Goal: Task Accomplishment & Management: Complete application form

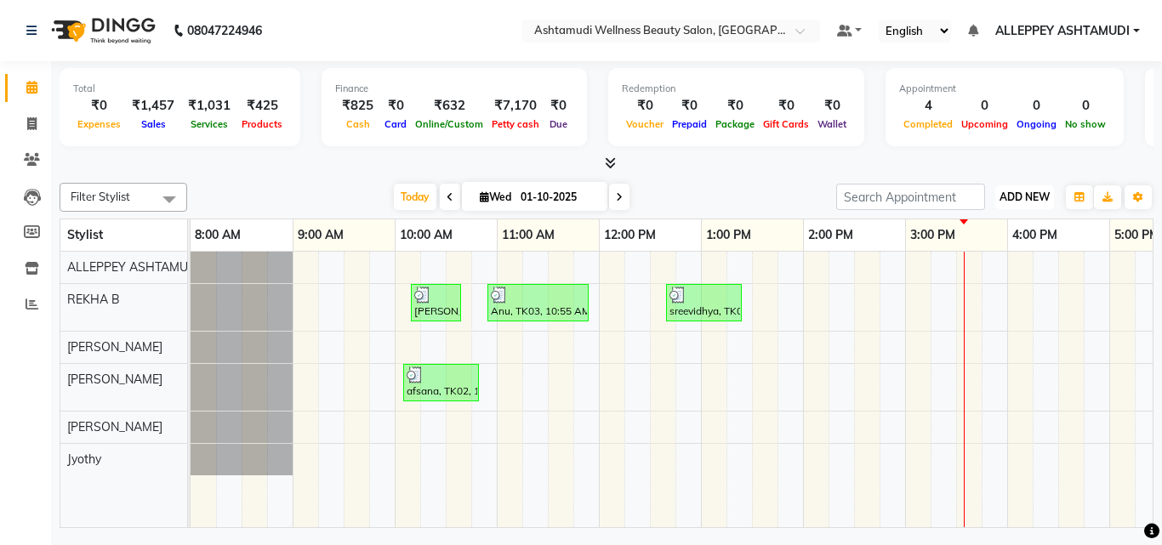
click at [566, 191] on span "ADD NEW" at bounding box center [1025, 197] width 50 height 13
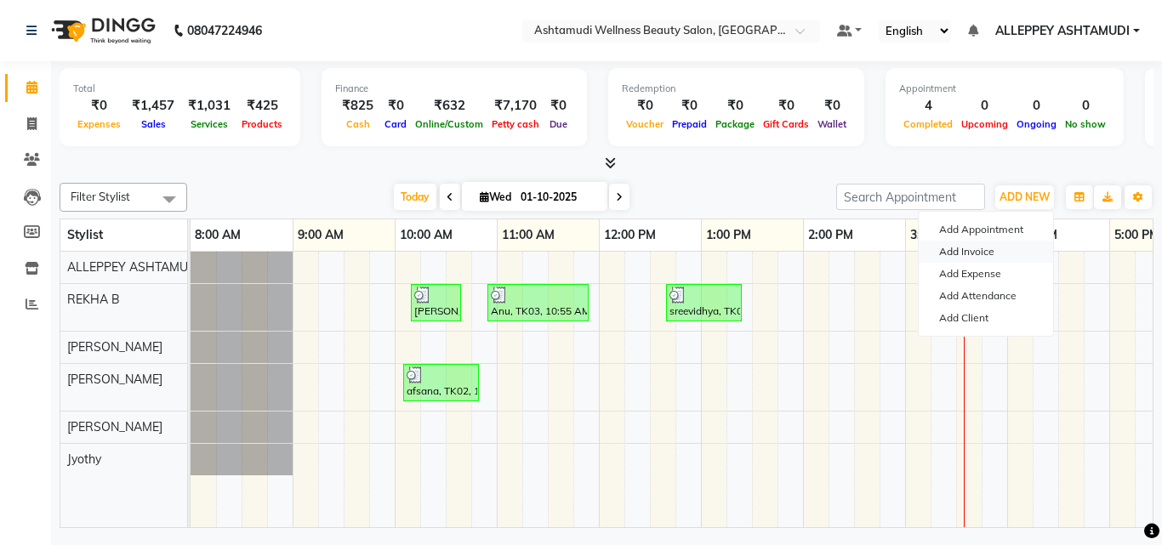
click at [566, 235] on link "Add Invoice" at bounding box center [986, 252] width 134 height 22
select select "service"
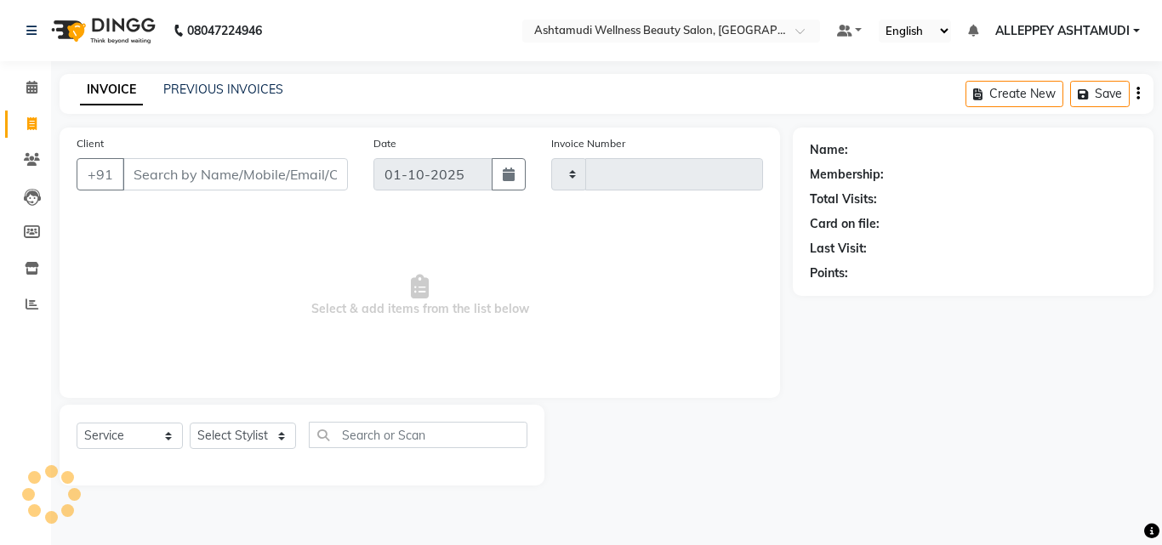
type input "1590"
select select "4626"
click at [259, 235] on select "Select Stylist" at bounding box center [243, 436] width 106 height 26
select select "57585"
click at [190, 235] on select "Select Stylist ALLEPPEY ASHTAMUDI Jyothy [PERSON_NAME] [PERSON_NAME]" at bounding box center [243, 436] width 106 height 26
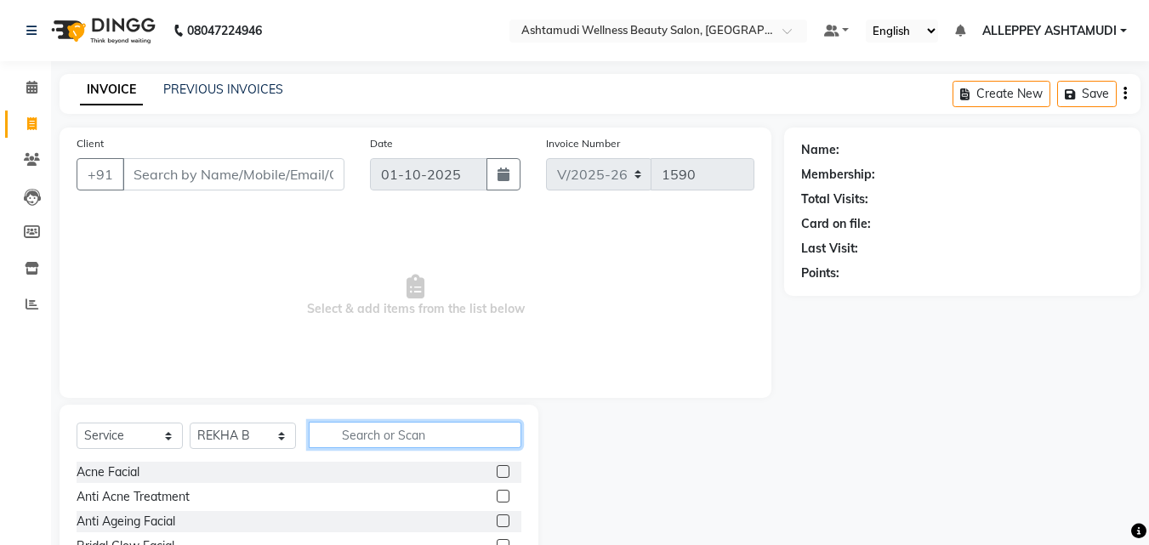
click at [348, 235] on input "text" at bounding box center [415, 435] width 213 height 26
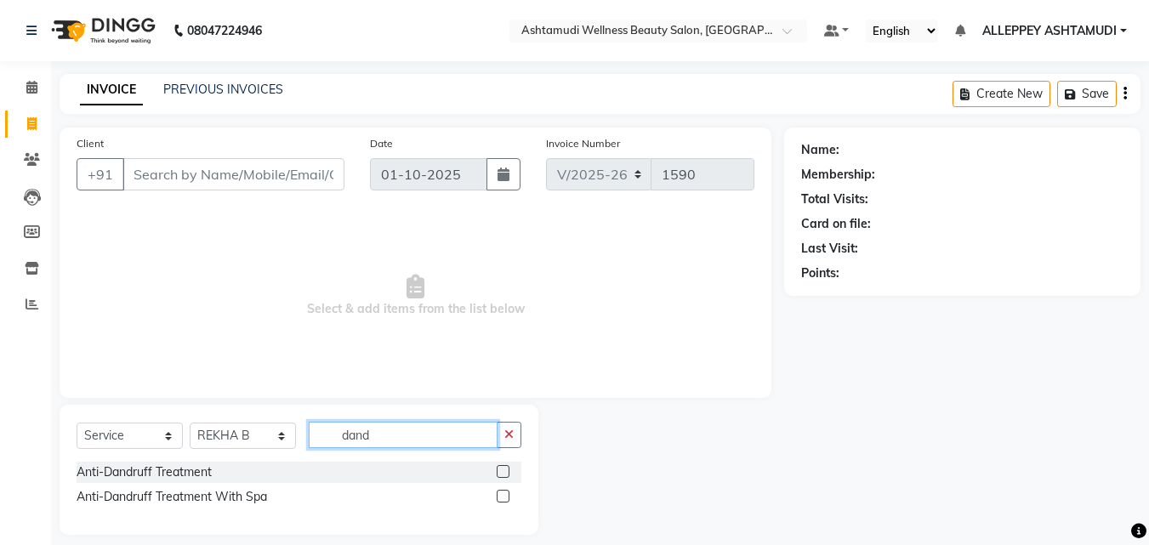
type input "dand"
click at [507, 235] on label at bounding box center [503, 496] width 13 height 13
click at [507, 235] on input "checkbox" at bounding box center [502, 497] width 11 height 11
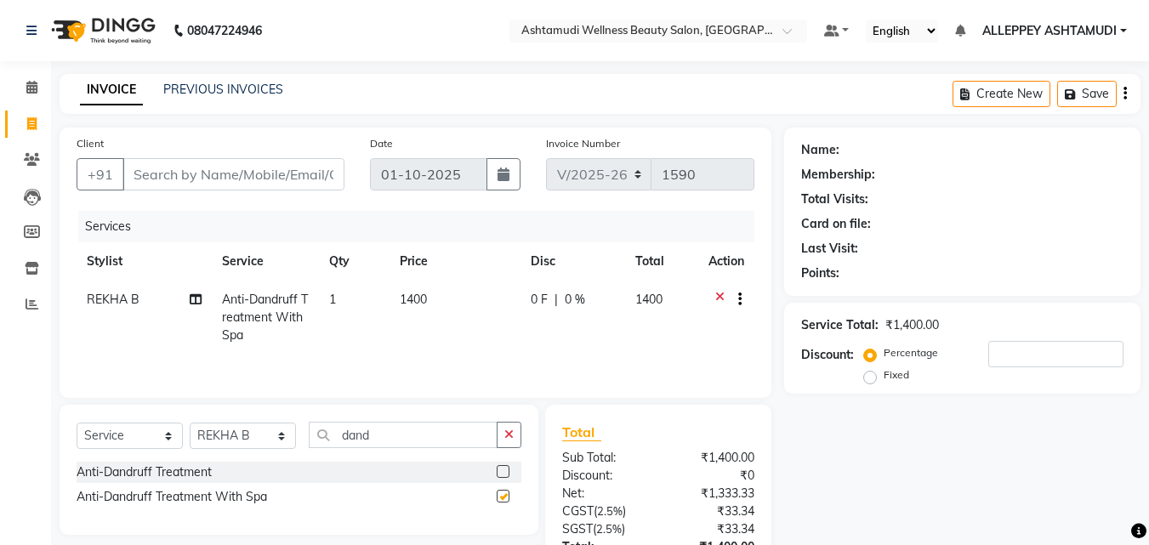
checkbox input "false"
click at [504, 235] on button "button" at bounding box center [509, 435] width 25 height 26
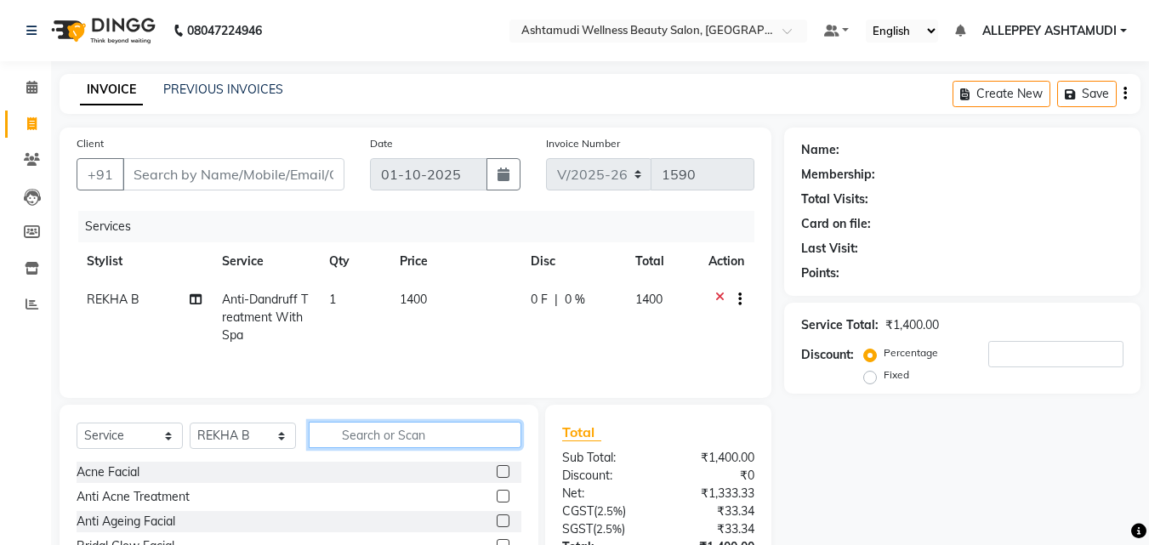
click at [456, 235] on input "text" at bounding box center [415, 435] width 213 height 26
type input "root"
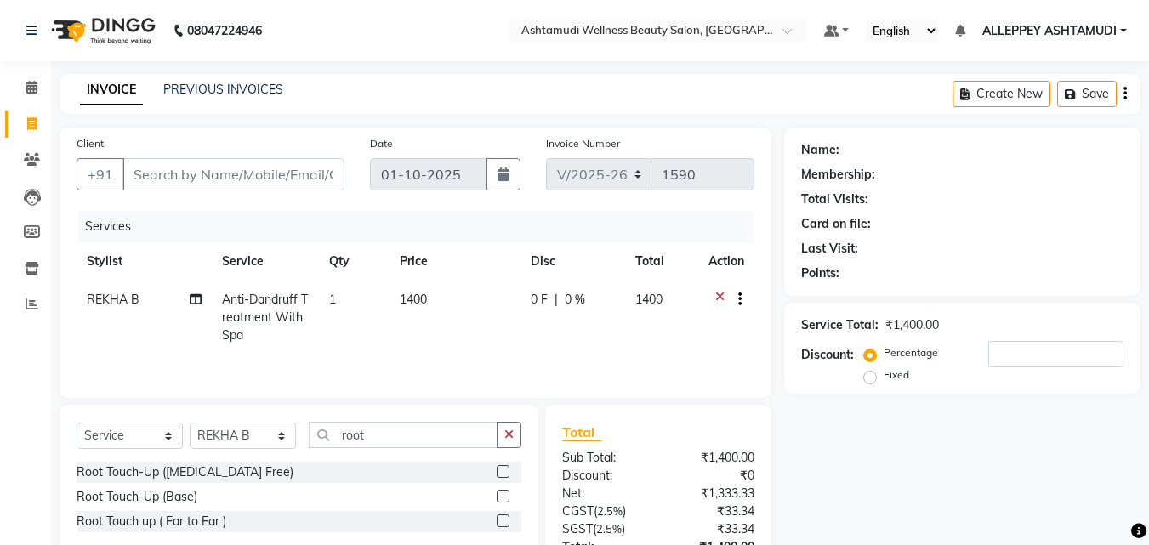
click at [501, 235] on label at bounding box center [503, 521] width 13 height 13
click at [501, 235] on input "checkbox" at bounding box center [502, 521] width 11 height 11
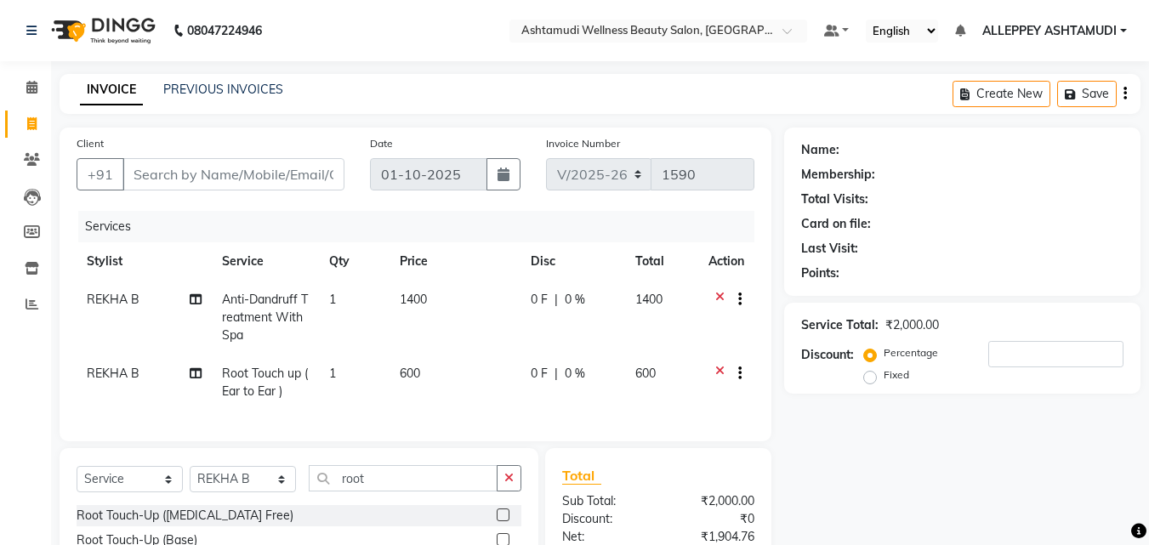
checkbox input "false"
click at [513, 235] on icon "button" at bounding box center [508, 478] width 9 height 12
click at [483, 235] on input "text" at bounding box center [415, 478] width 213 height 26
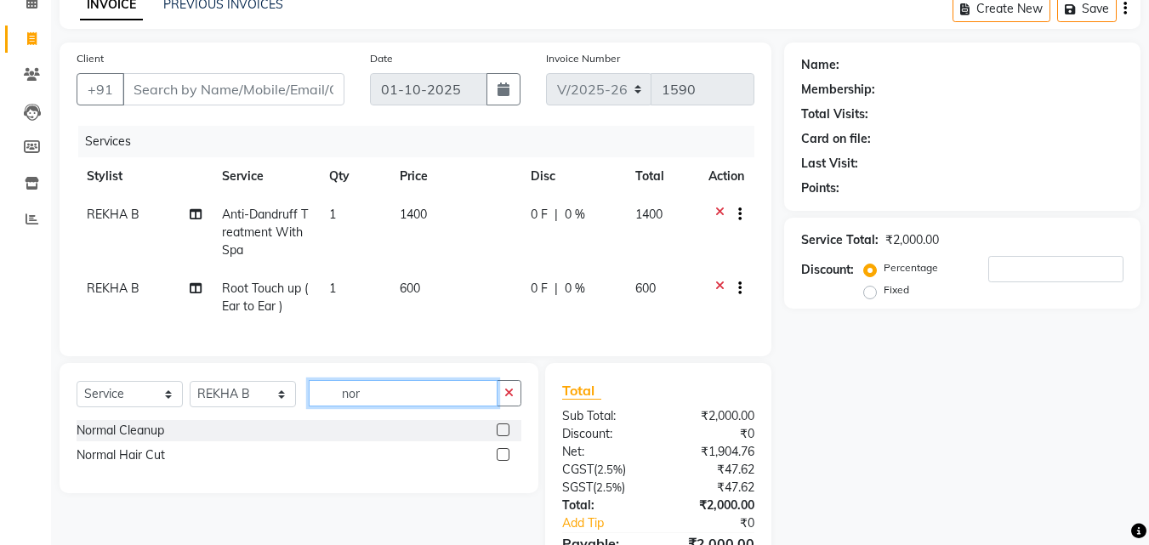
type input "nor"
click at [500, 235] on label at bounding box center [503, 454] width 13 height 13
click at [500, 235] on input "checkbox" at bounding box center [502, 455] width 11 height 11
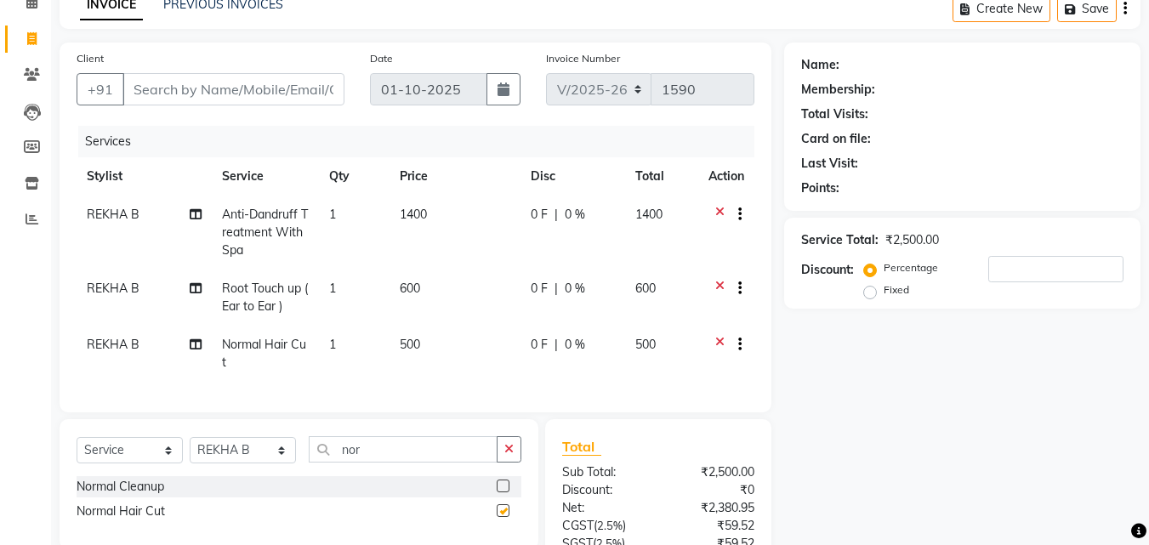
checkbox input "false"
click at [566, 235] on icon at bounding box center [719, 346] width 9 height 21
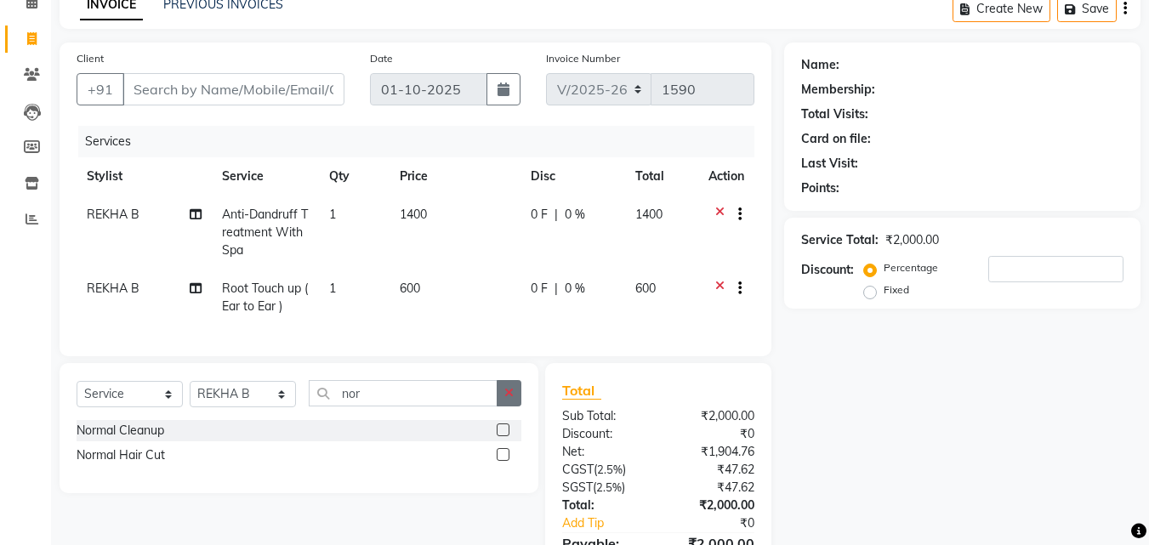
click at [512, 235] on icon "button" at bounding box center [508, 393] width 9 height 12
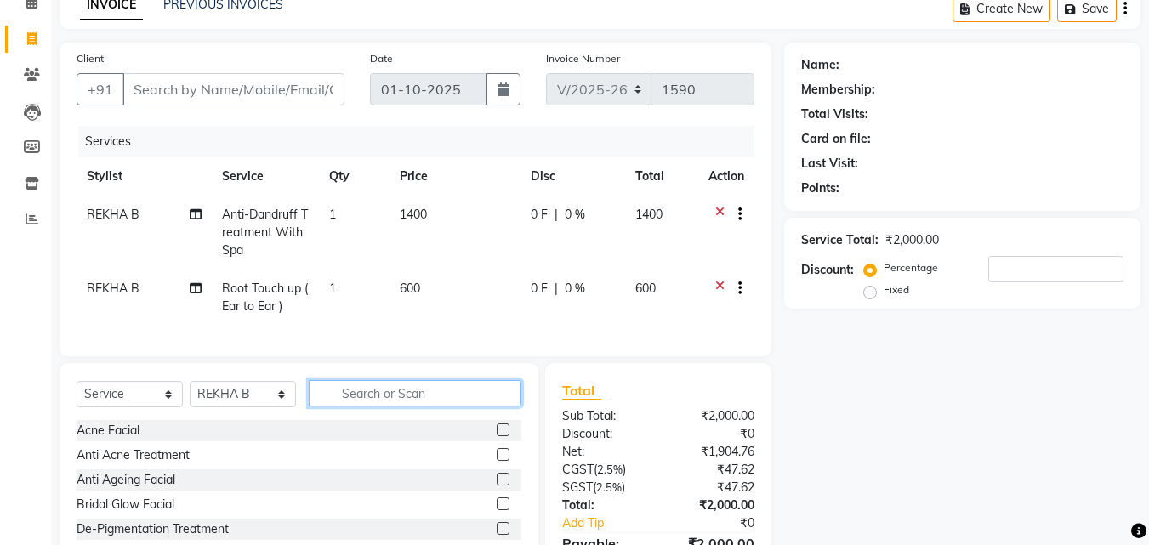
click at [495, 235] on input "text" at bounding box center [415, 393] width 213 height 26
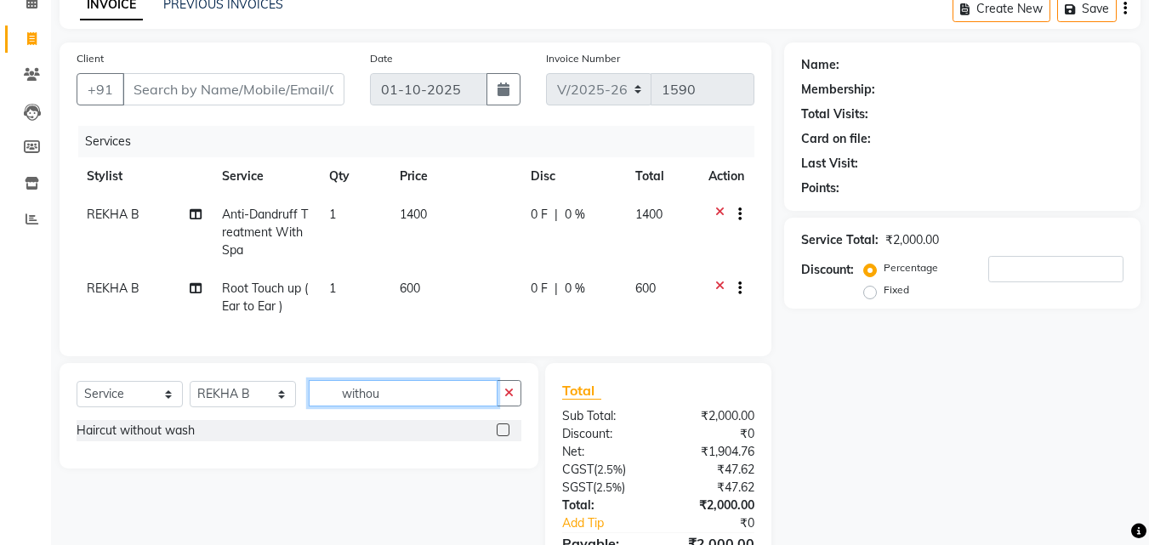
type input "withou"
click at [502, 235] on label at bounding box center [503, 430] width 13 height 13
click at [502, 235] on input "checkbox" at bounding box center [502, 430] width 11 height 11
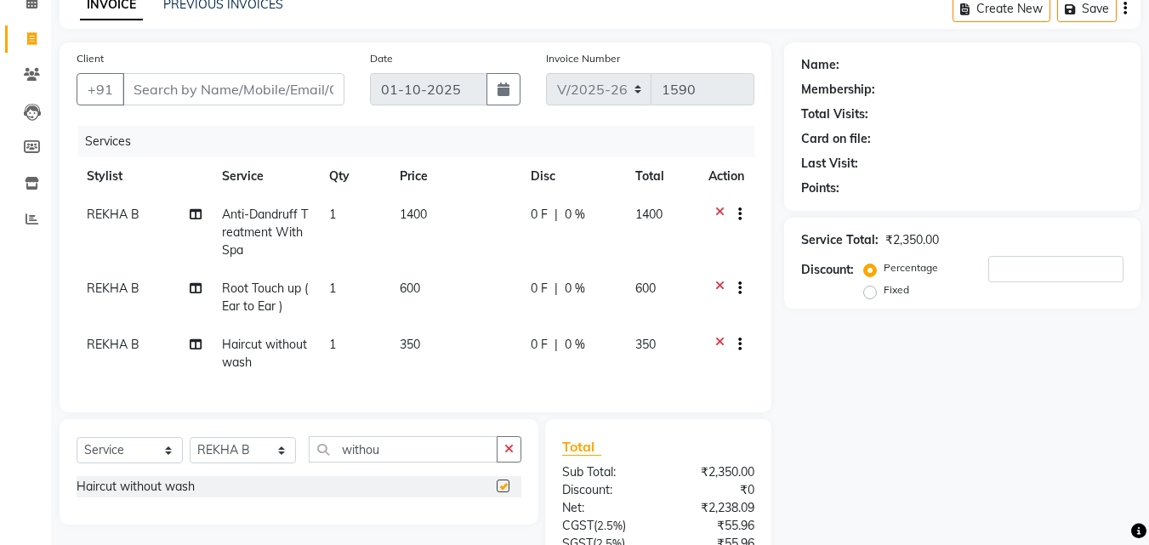
checkbox input "false"
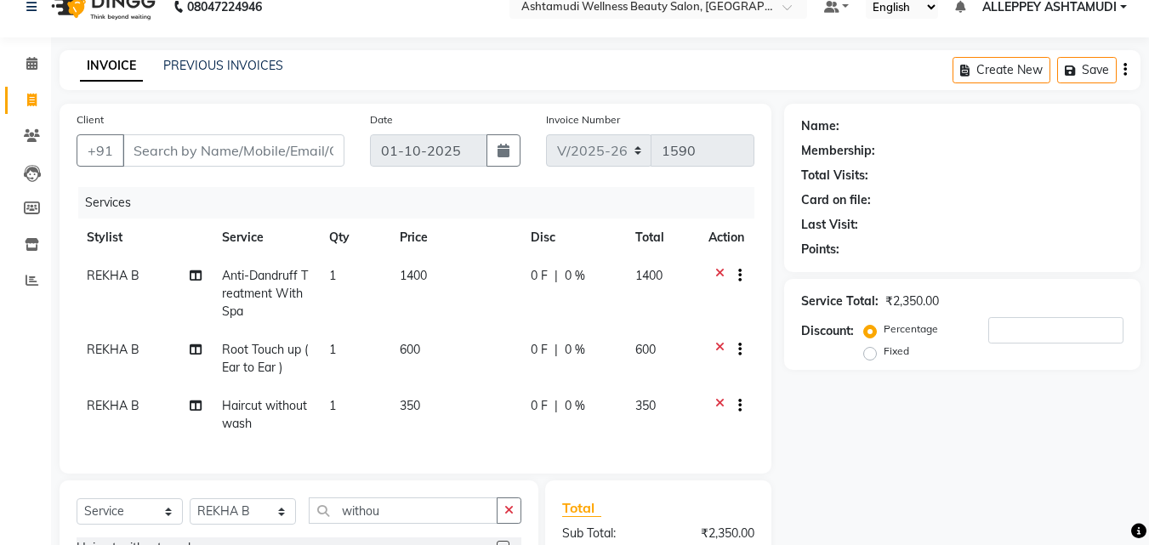
scroll to position [0, 0]
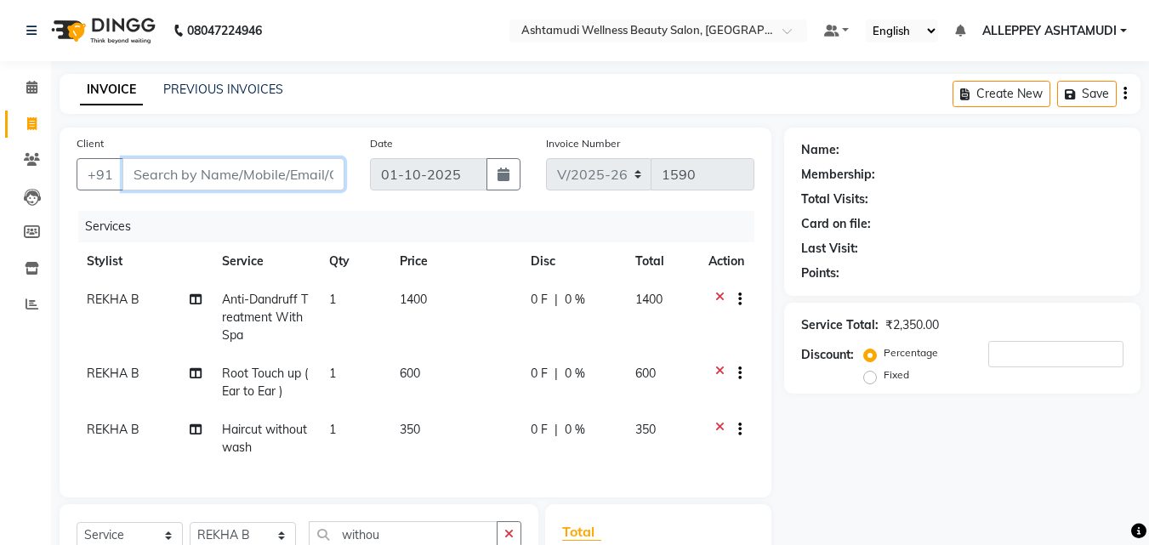
click at [310, 174] on input "Client" at bounding box center [234, 174] width 222 height 32
type input "9"
type input "0"
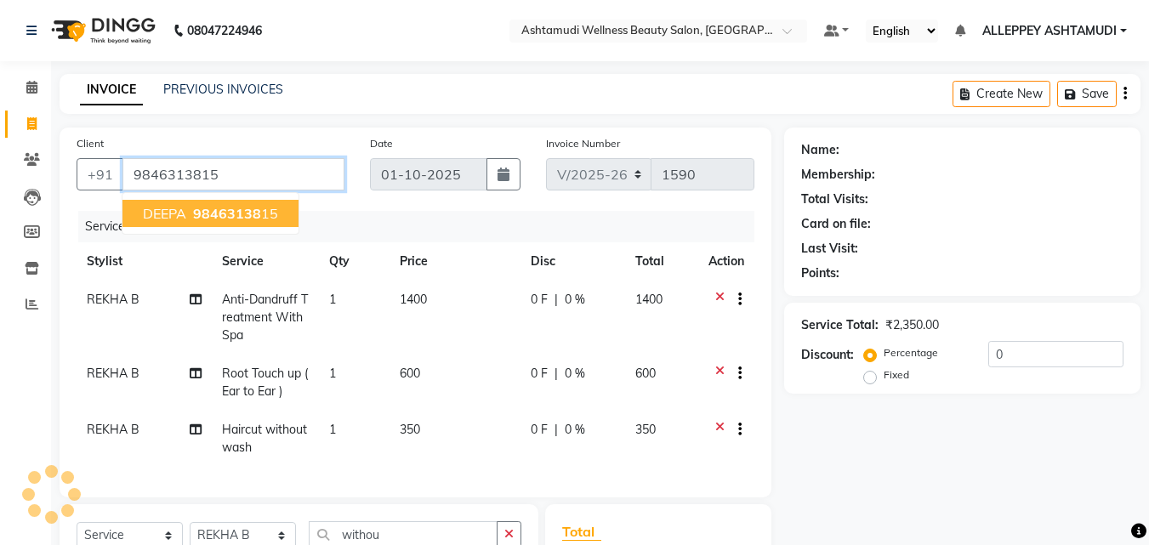
type input "9846313815"
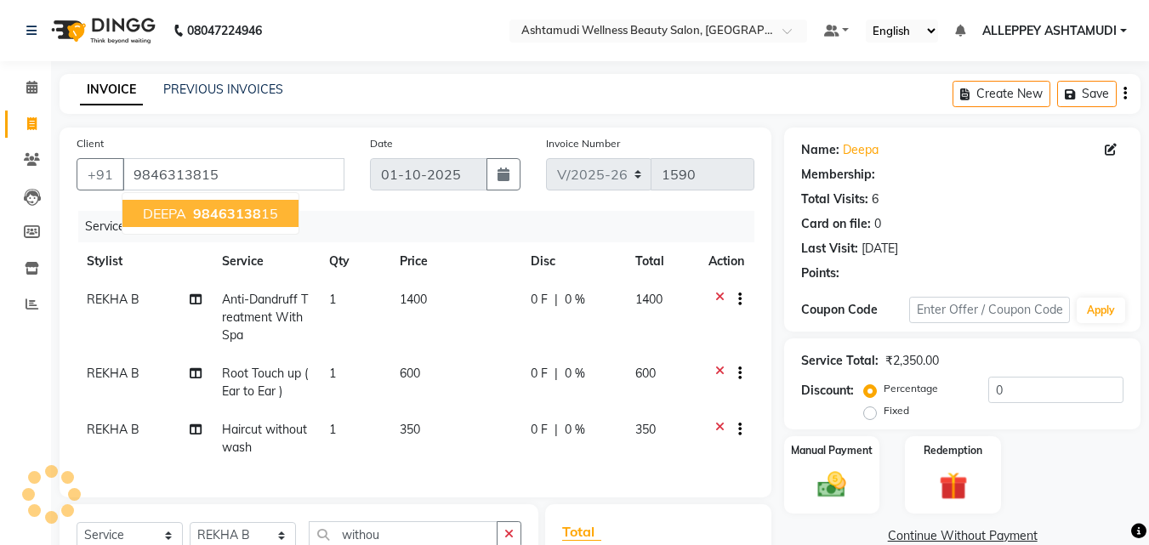
select select "1: Object"
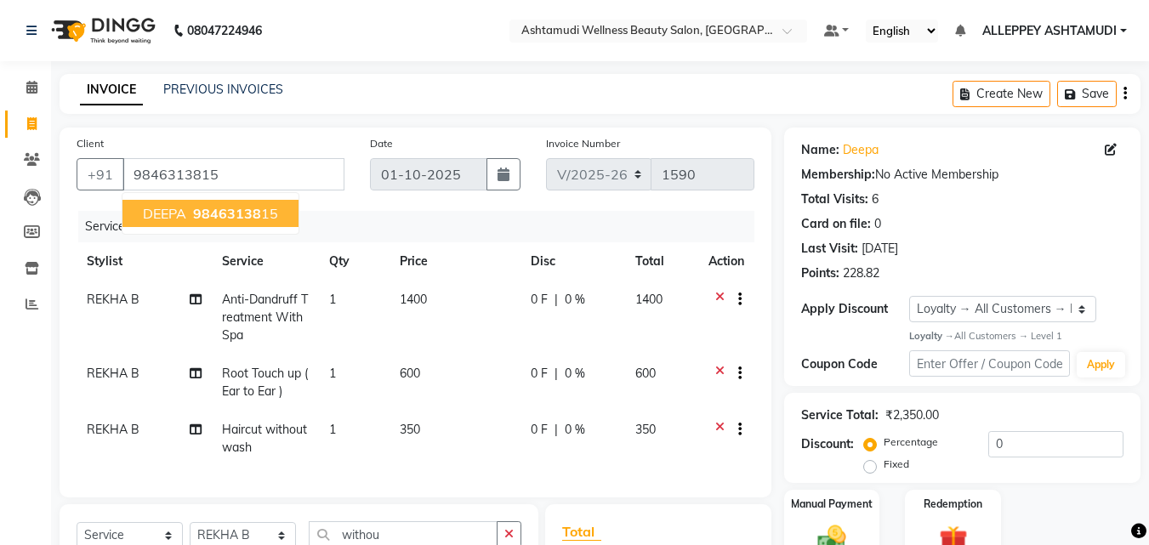
click at [271, 214] on ngb-highlight "98463138 15" at bounding box center [234, 213] width 88 height 17
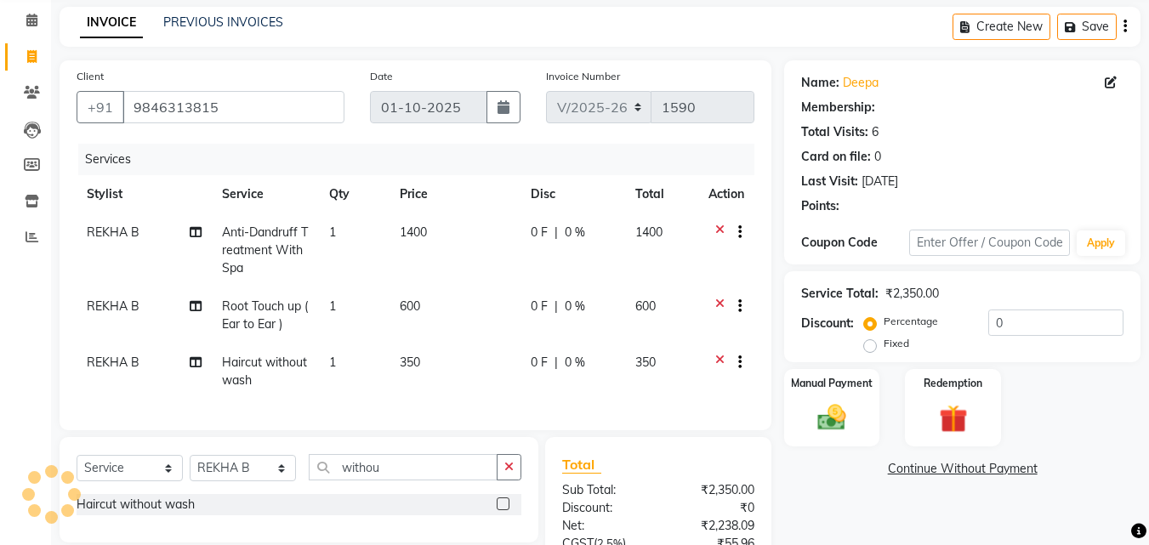
select select "1: Object"
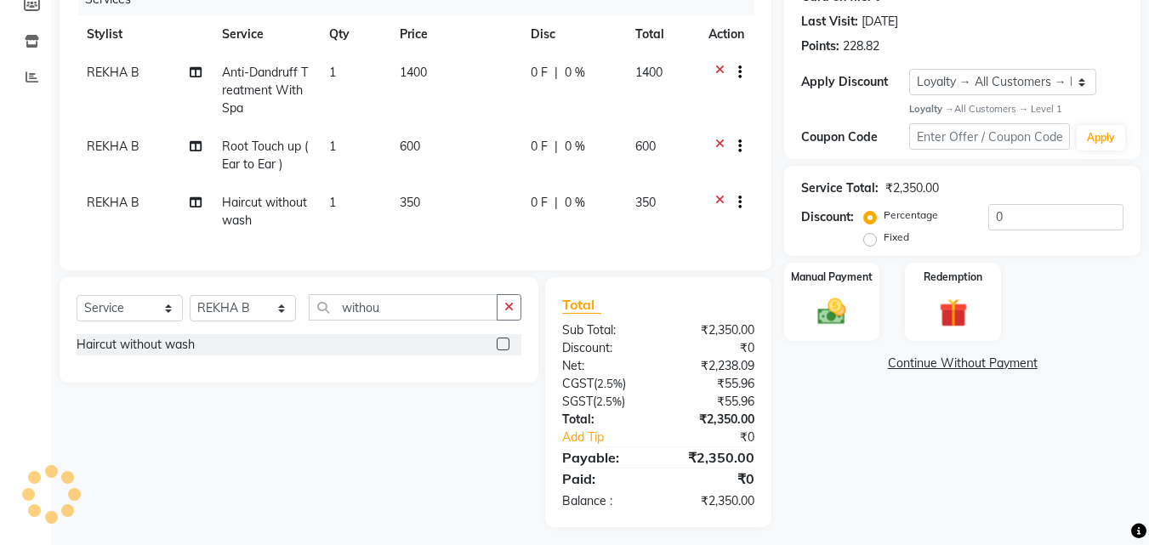
scroll to position [248, 0]
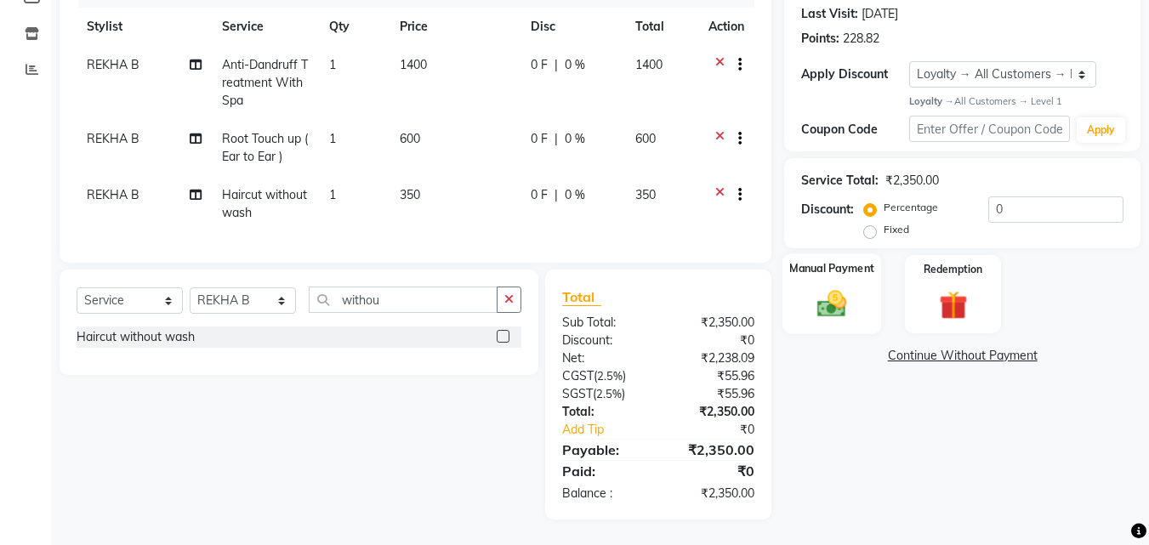
click at [566, 235] on label "Manual Payment" at bounding box center [831, 269] width 85 height 16
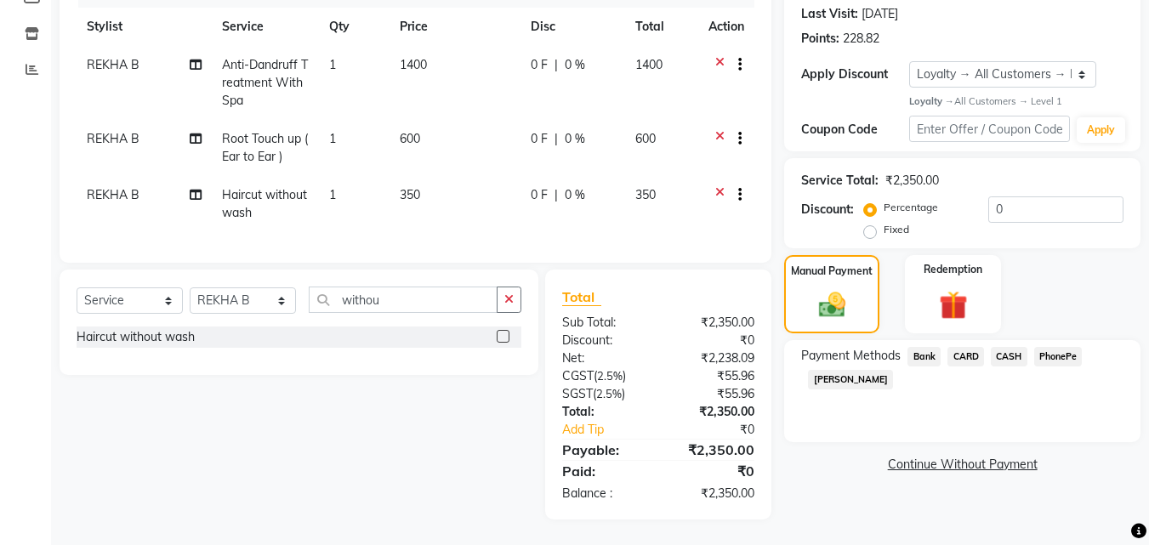
click at [566, 235] on span "PhonePe" at bounding box center [1058, 357] width 48 height 20
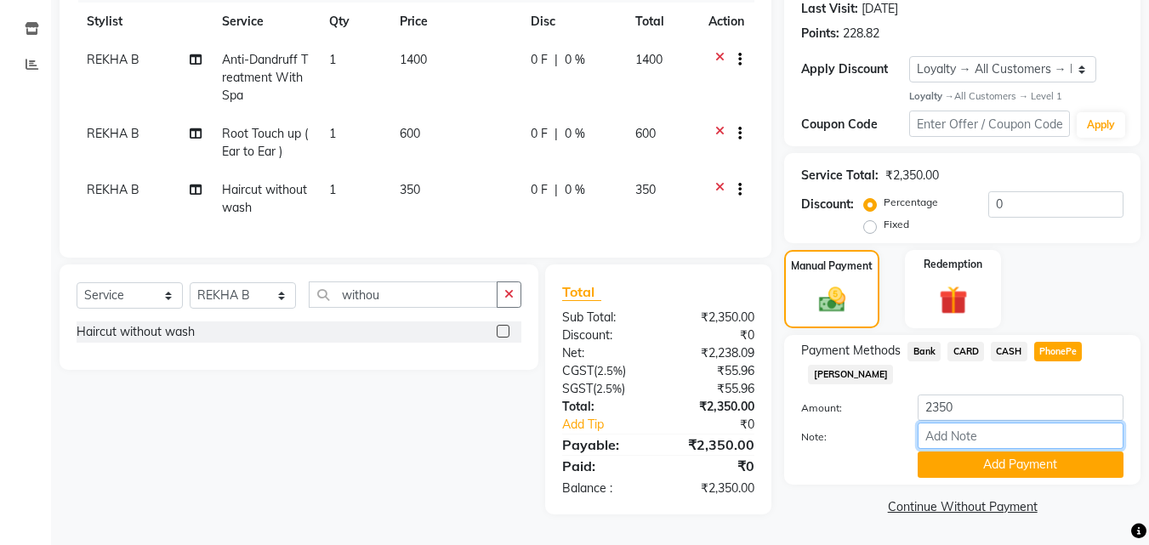
click at [566, 235] on input "Note:" at bounding box center [1021, 436] width 206 height 26
type input "[PERSON_NAME]"
click at [566, 235] on button "Add Payment" at bounding box center [1021, 465] width 206 height 26
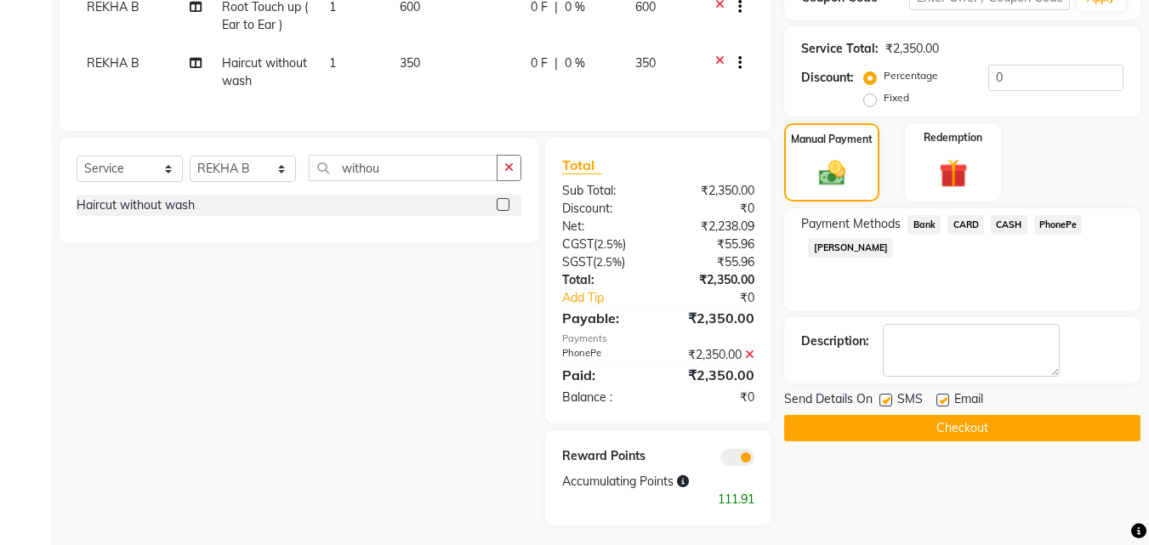
scroll to position [385, 0]
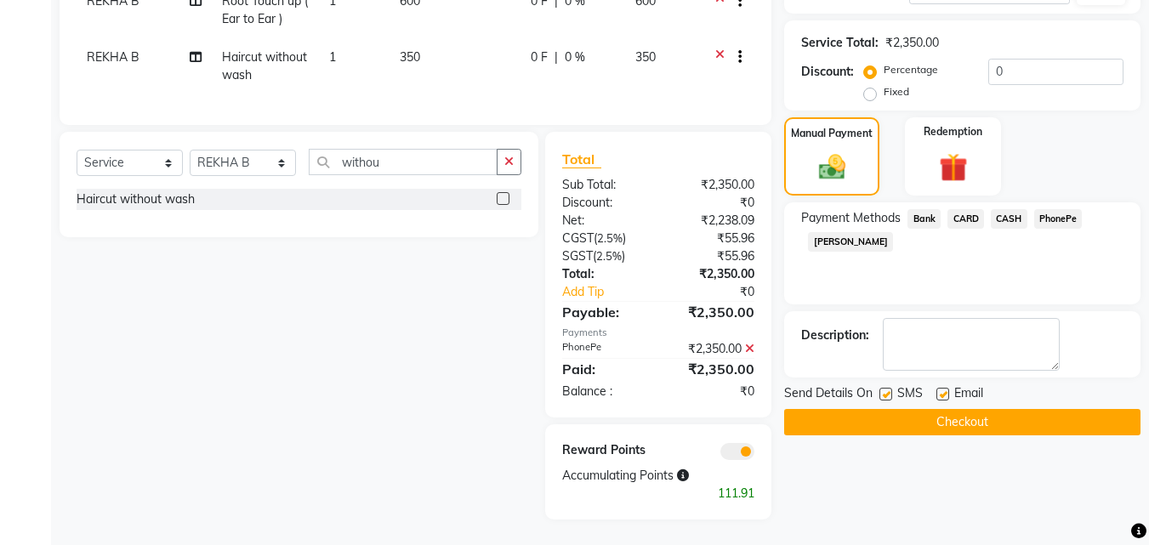
click at [566, 235] on button "Checkout" at bounding box center [962, 422] width 356 height 26
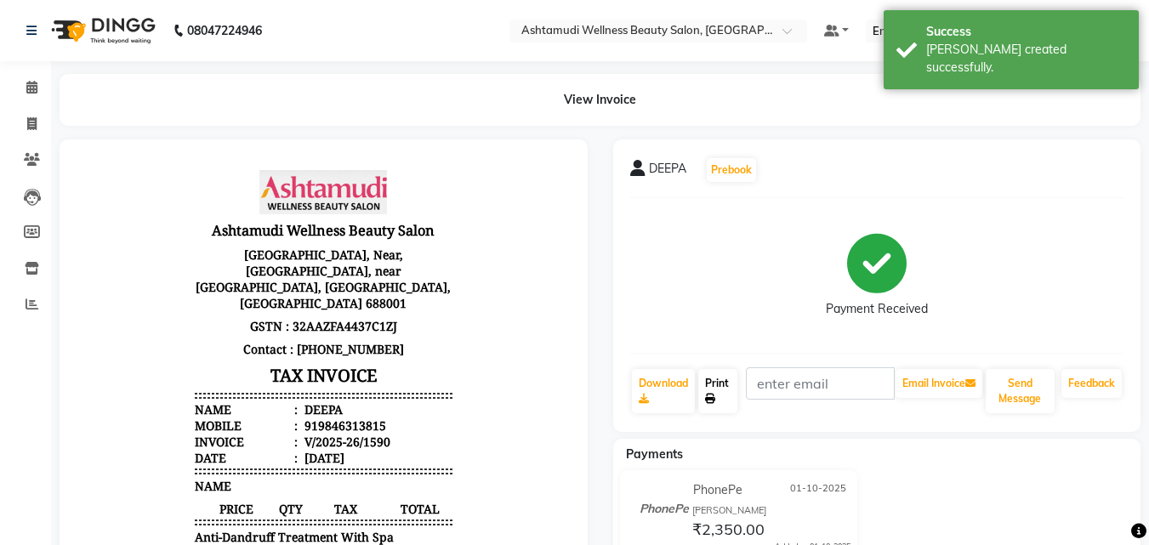
click at [566, 235] on link "Print" at bounding box center [717, 391] width 39 height 44
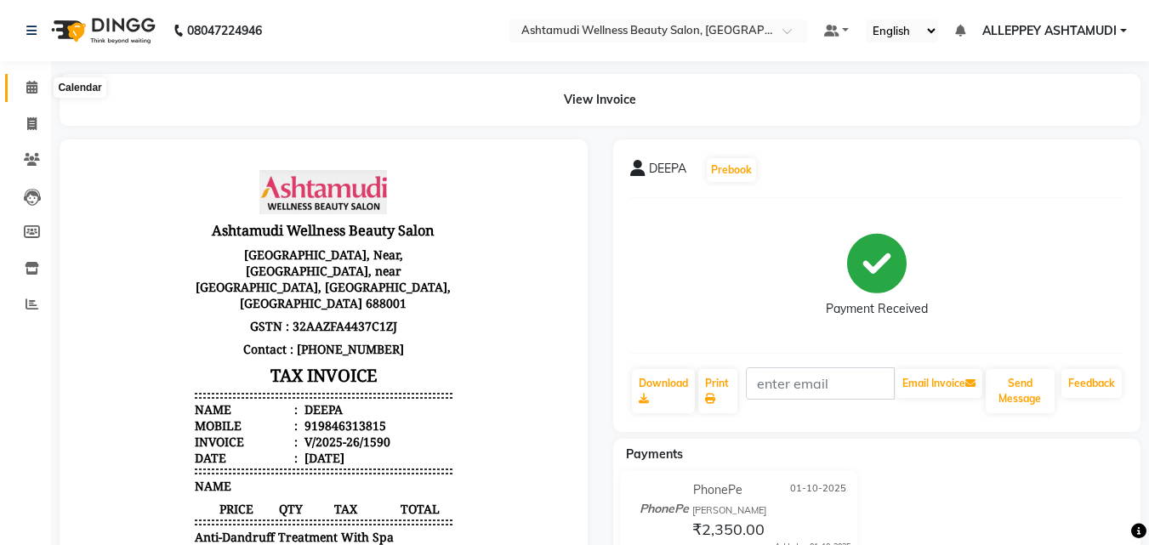
click at [33, 90] on icon at bounding box center [31, 87] width 11 height 13
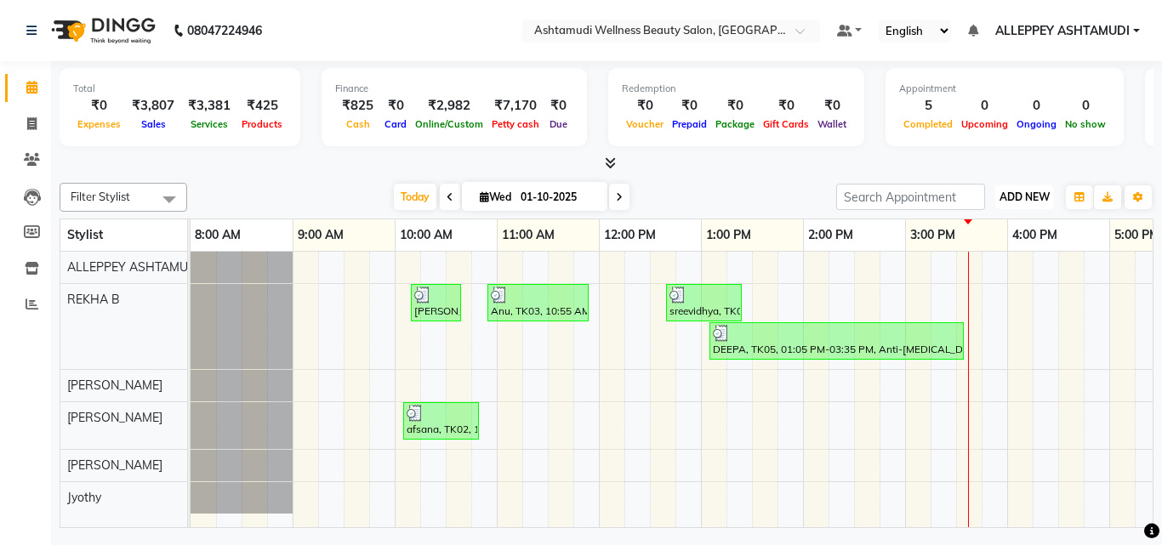
click at [566, 198] on span "ADD NEW" at bounding box center [1025, 197] width 50 height 13
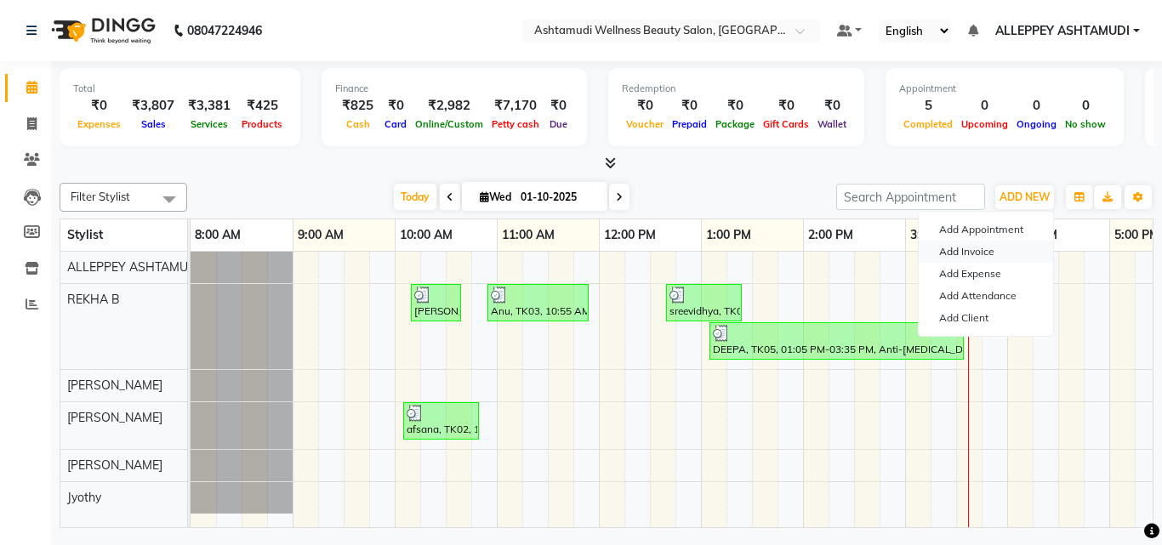
click at [566, 235] on link "Add Invoice" at bounding box center [986, 252] width 134 height 22
select select "service"
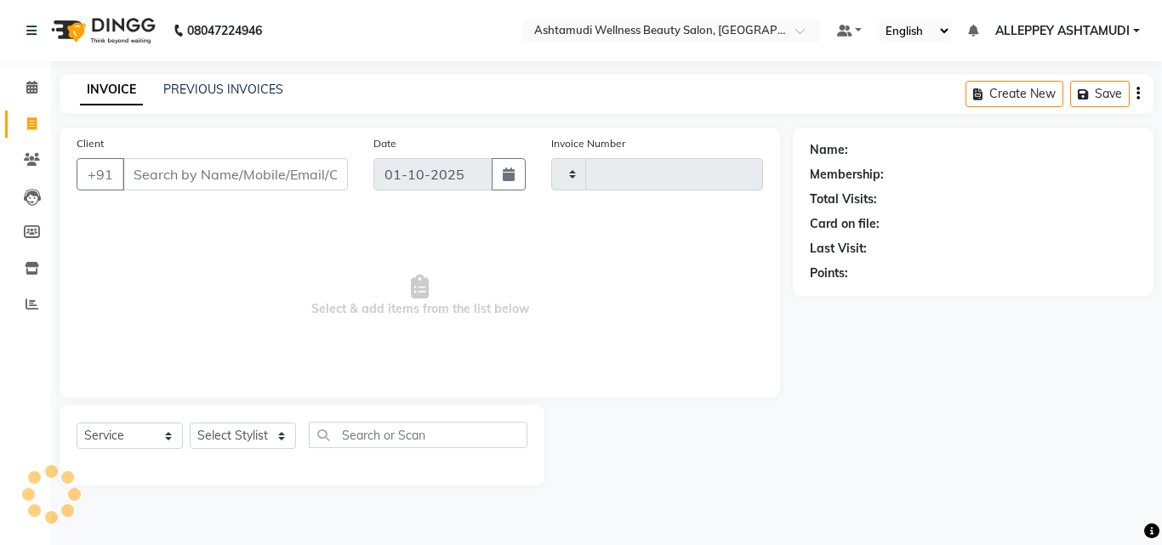
type input "1591"
select select "4626"
click at [131, 235] on select "Select Service Product Membership Package Voucher Prepaid Gift Card" at bounding box center [130, 436] width 106 height 26
select select "product"
click at [77, 235] on select "Select Service Product Membership Package Voucher Prepaid Gift Card" at bounding box center [130, 436] width 106 height 26
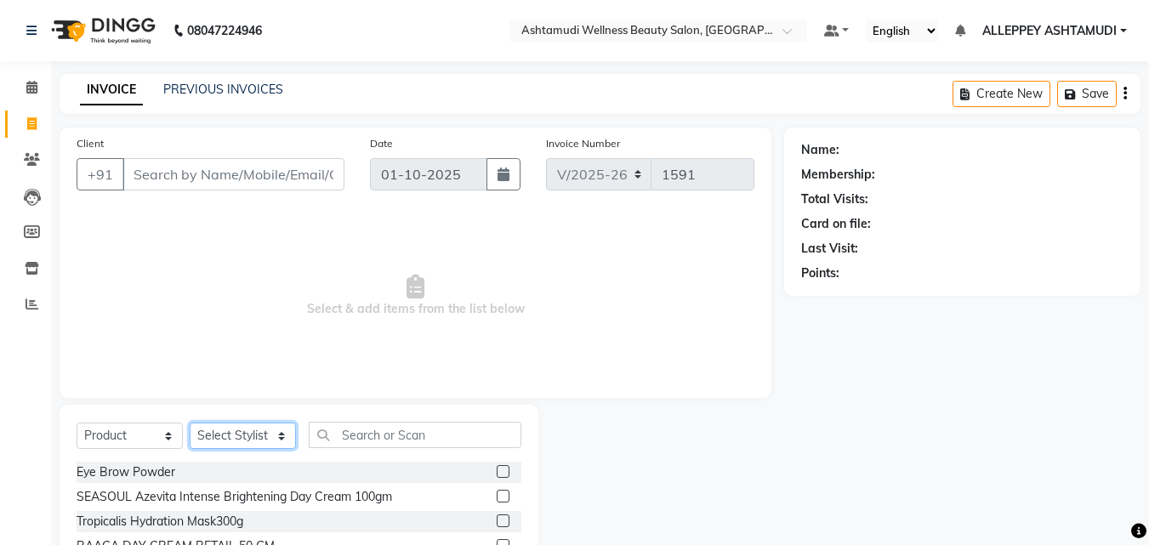
click at [251, 235] on select "Select Stylist ALLEPPEY ASHTAMUDI Jyothy [PERSON_NAME] [PERSON_NAME]" at bounding box center [243, 436] width 106 height 26
select select "57585"
click at [190, 235] on select "Select Stylist ALLEPPEY ASHTAMUDI Jyothy [PERSON_NAME] [PERSON_NAME]" at bounding box center [243, 436] width 106 height 26
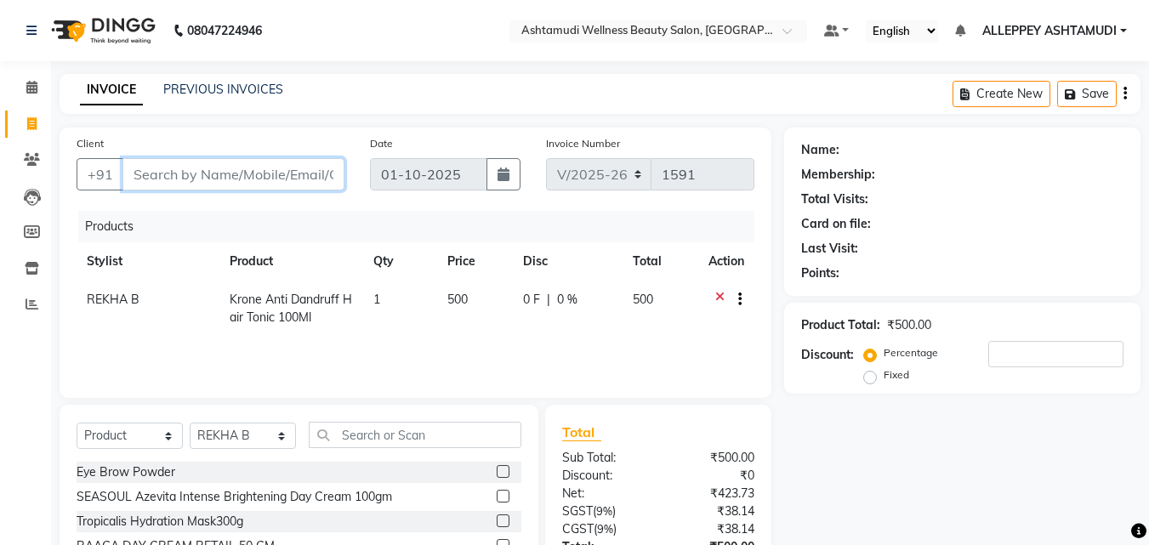
click at [211, 171] on input "Client" at bounding box center [234, 174] width 222 height 32
type input "9"
type input "0"
click at [229, 174] on input "98463133814" at bounding box center [190, 174] width 135 height 32
click at [172, 175] on input "98463133815" at bounding box center [190, 174] width 135 height 32
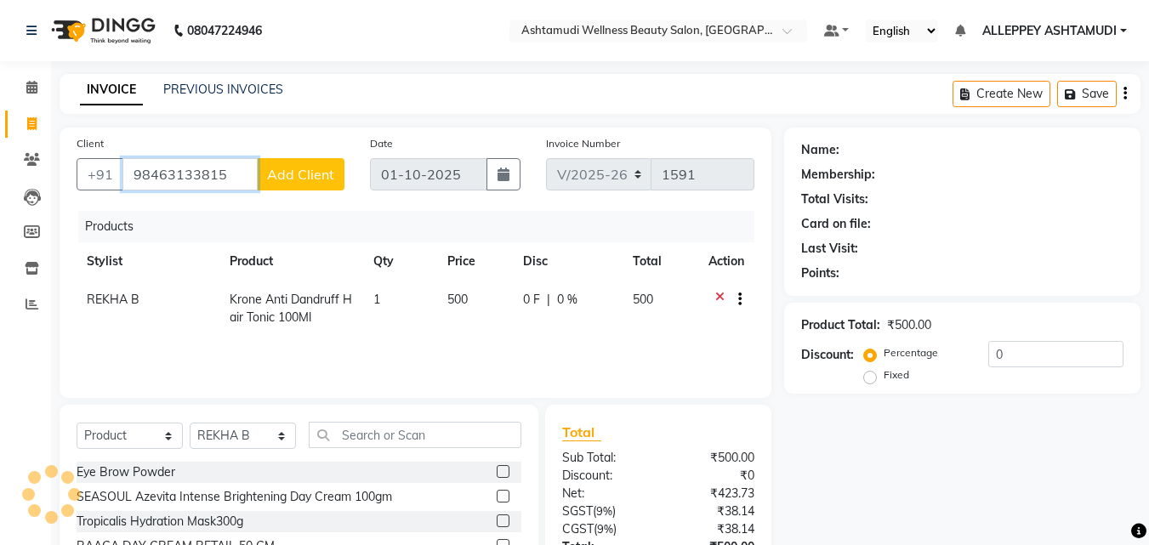
click at [186, 173] on input "98463133815" at bounding box center [190, 174] width 135 height 32
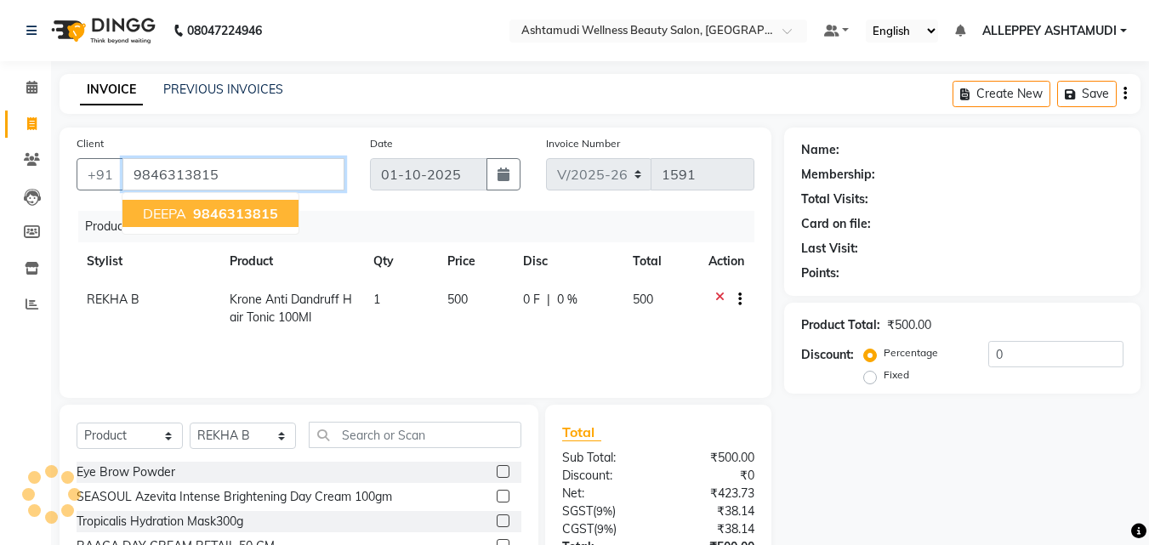
type input "9846313815"
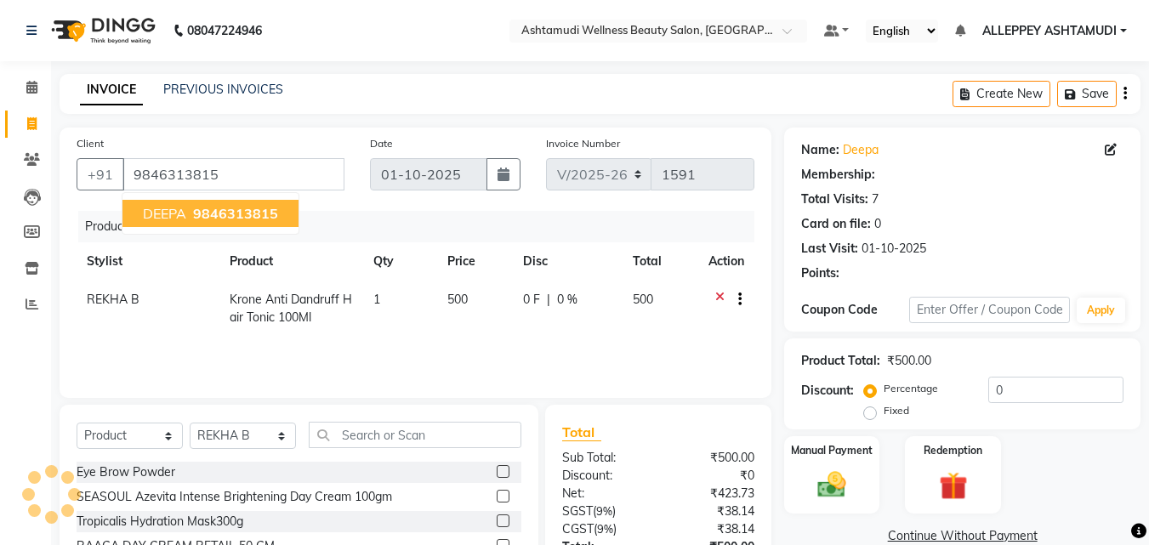
select select "1: Object"
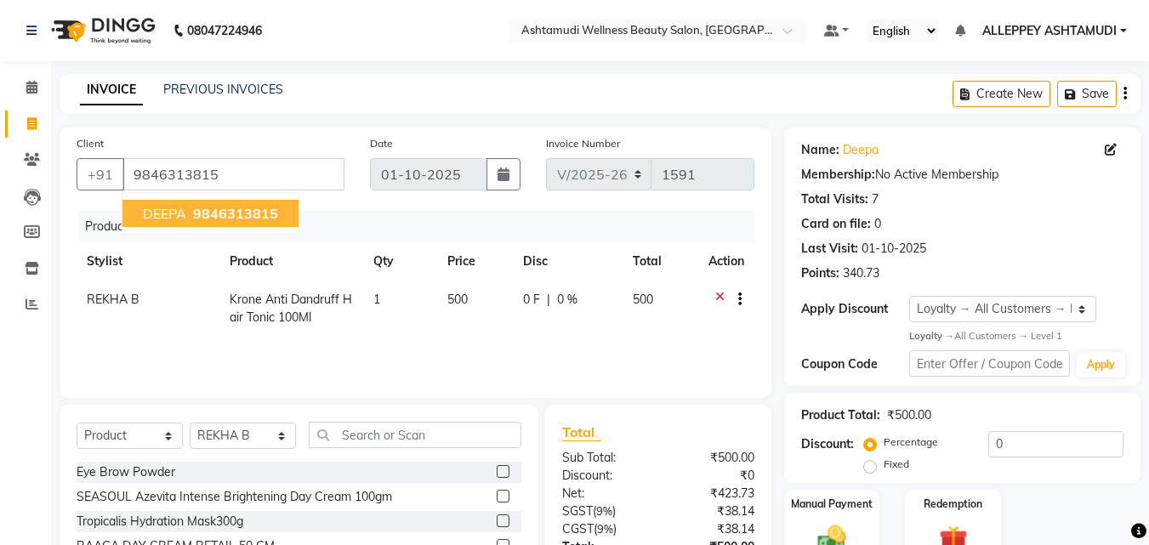
click at [189, 215] on button "DEEPA 9846313815" at bounding box center [211, 213] width 176 height 27
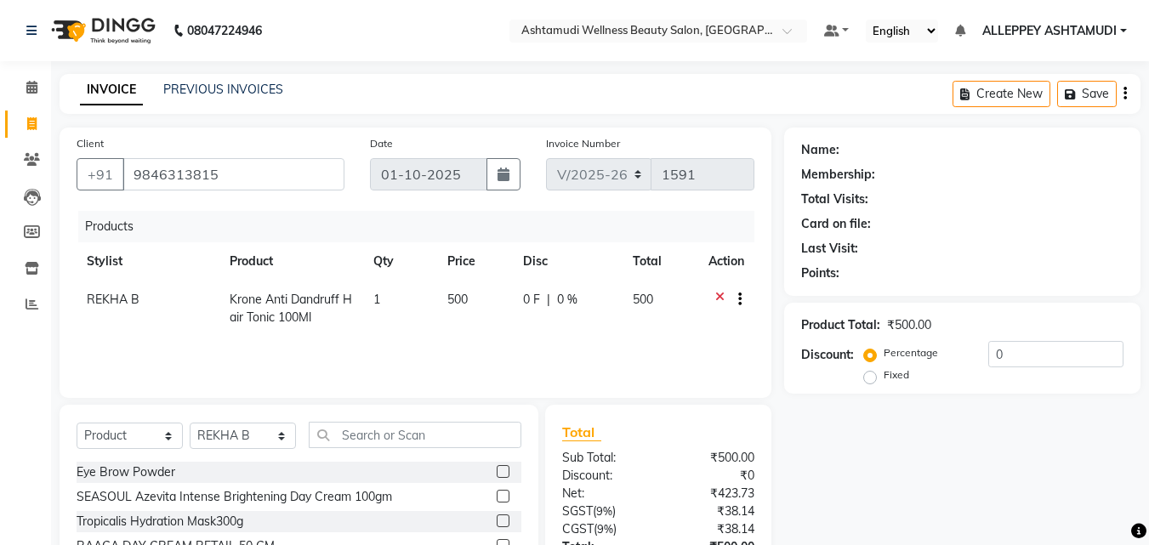
select select "1: Object"
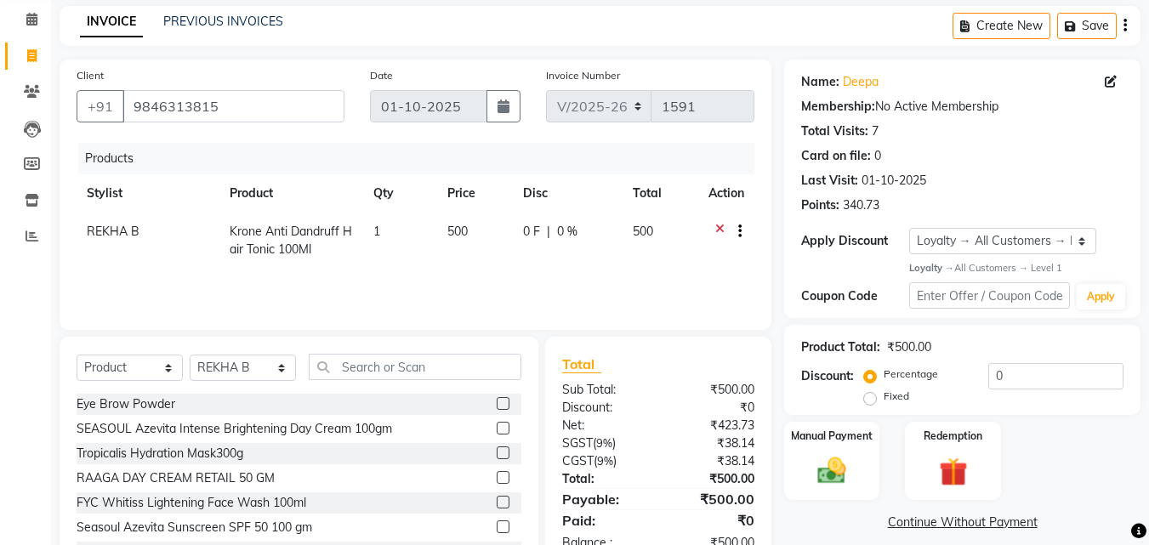
scroll to position [136, 0]
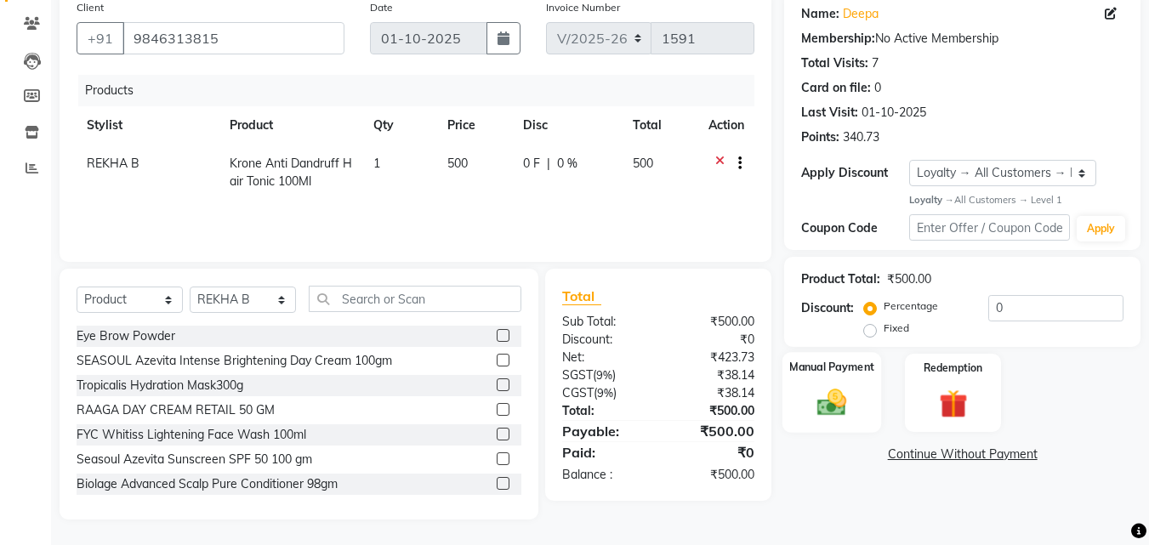
click at [566, 235] on label "Manual Payment" at bounding box center [831, 368] width 85 height 16
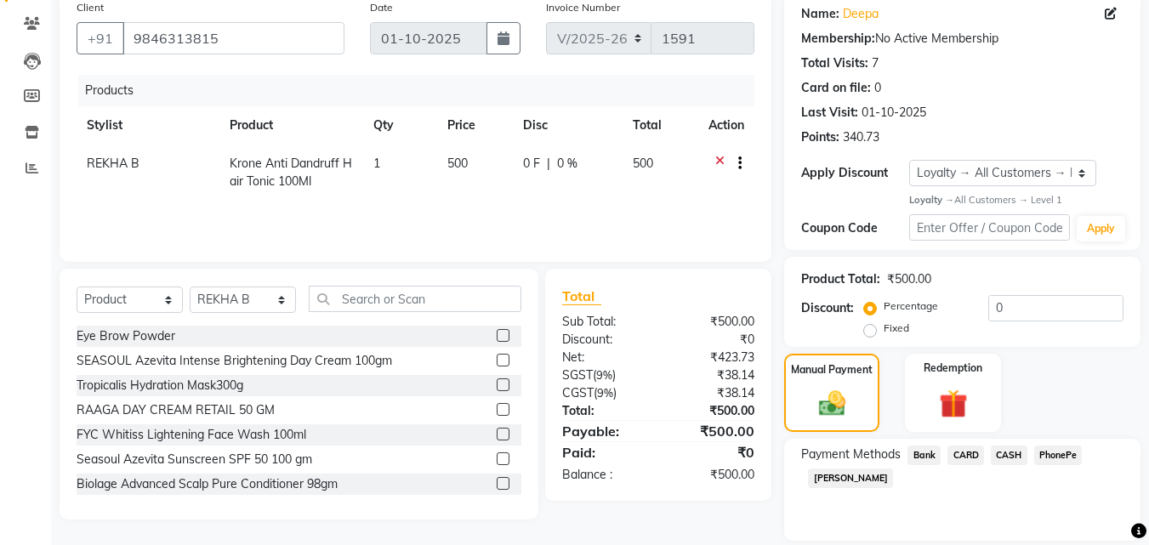
click at [566, 235] on span "PhonePe" at bounding box center [1058, 456] width 48 height 20
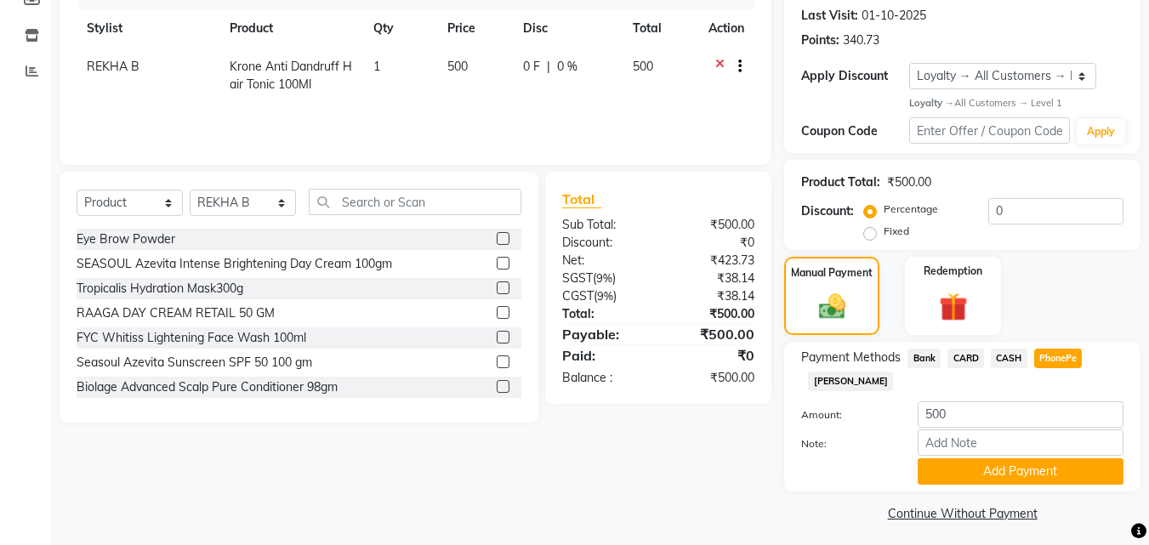
scroll to position [240, 0]
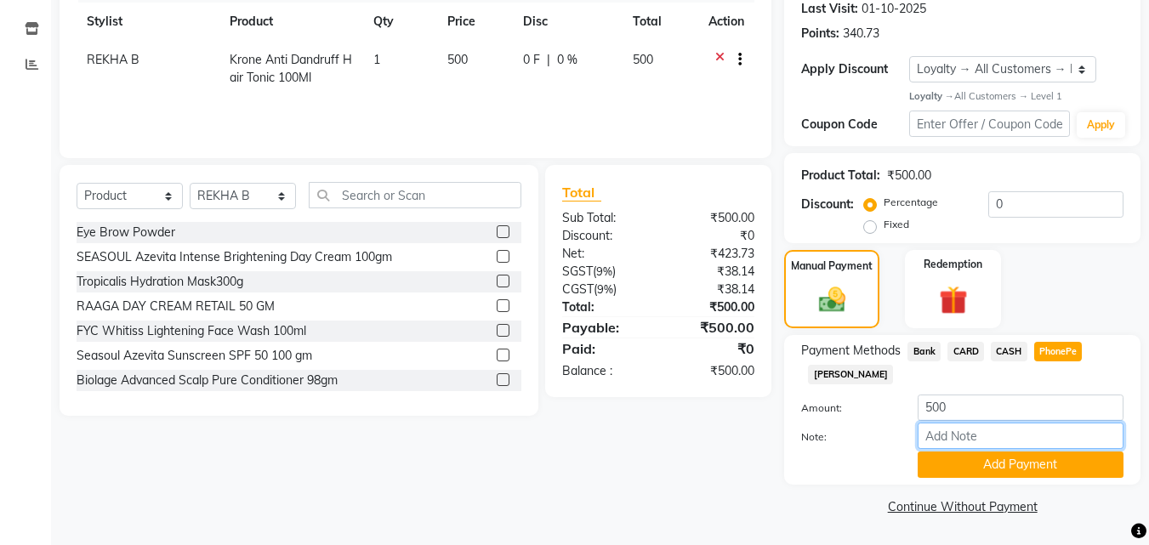
click at [566, 235] on input "Note:" at bounding box center [1021, 436] width 206 height 26
type input "[PERSON_NAME]"
click at [566, 235] on button "Add Payment" at bounding box center [1021, 465] width 206 height 26
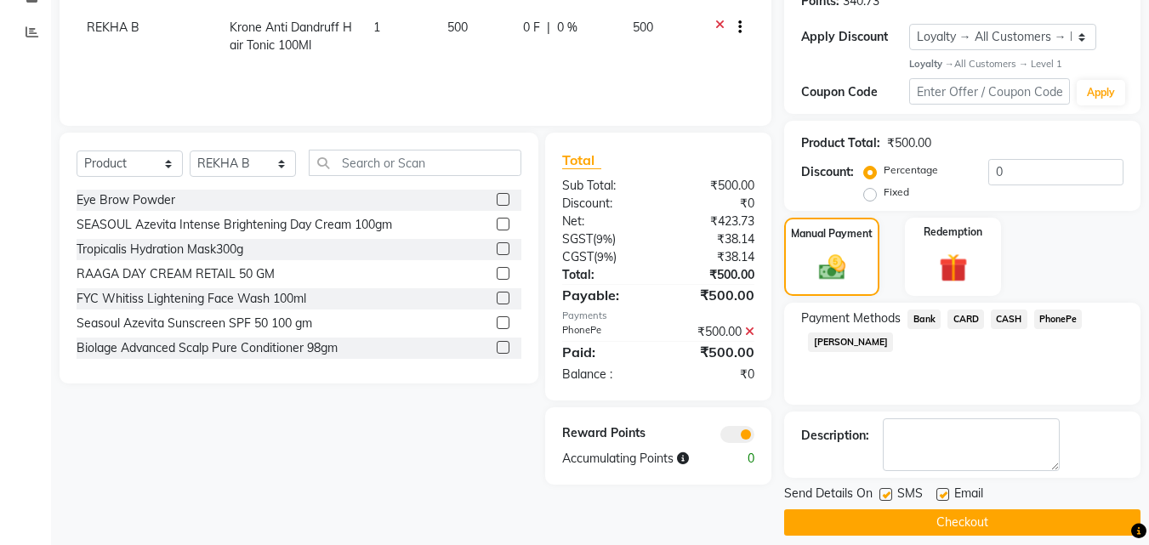
scroll to position [288, 0]
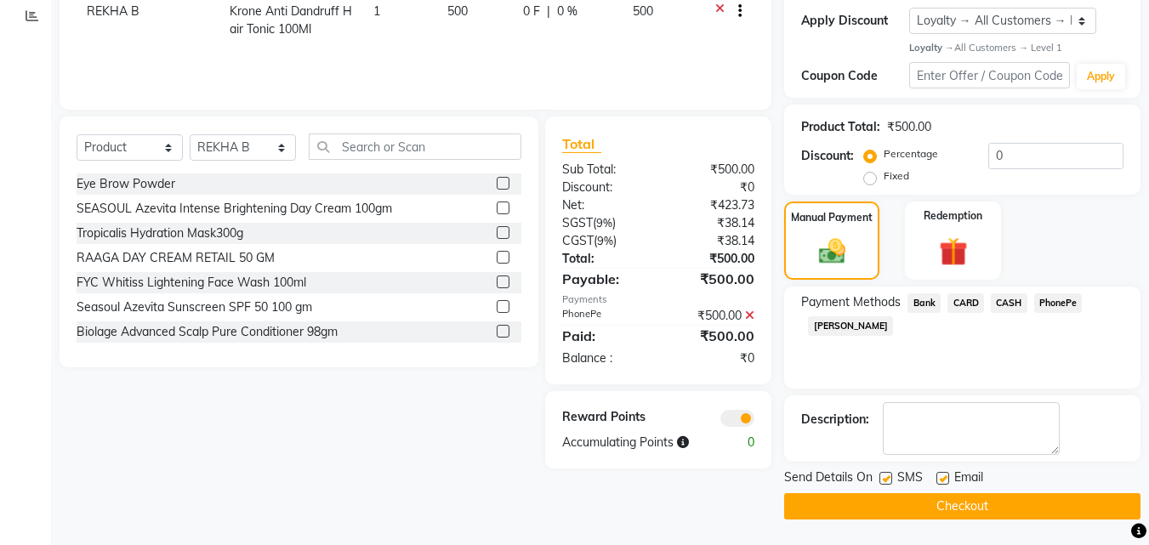
click at [566, 235] on button "Checkout" at bounding box center [962, 506] width 356 height 26
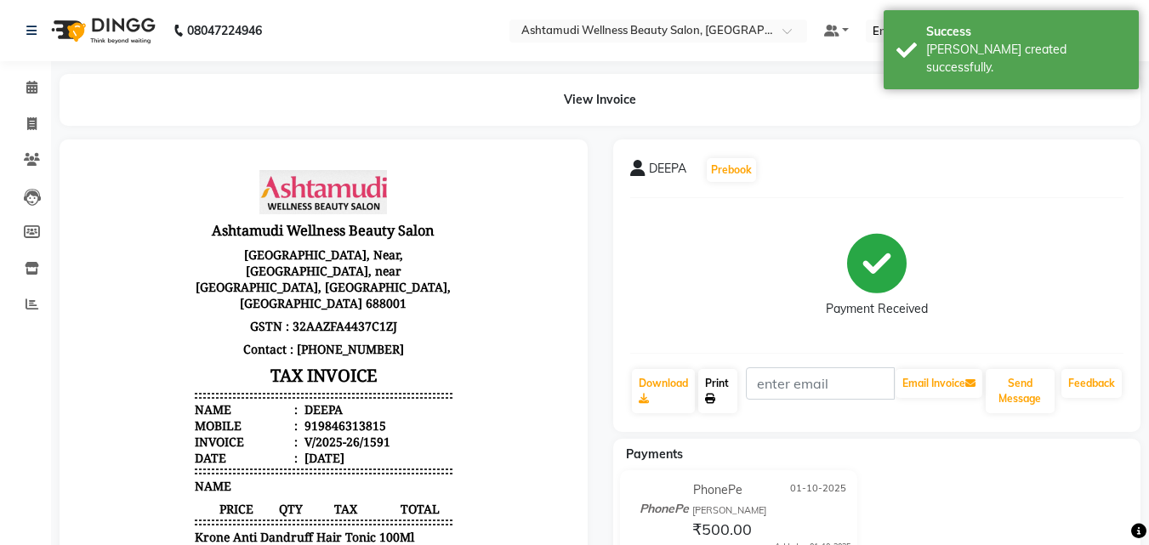
click at [566, 235] on link "Print" at bounding box center [717, 391] width 39 height 44
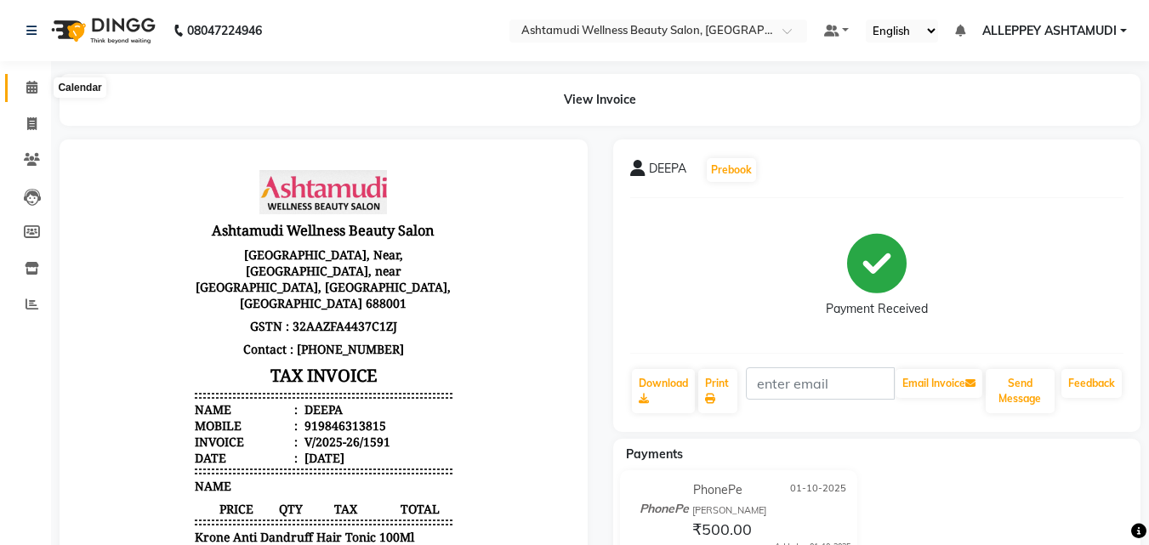
click at [33, 86] on icon at bounding box center [31, 87] width 11 height 13
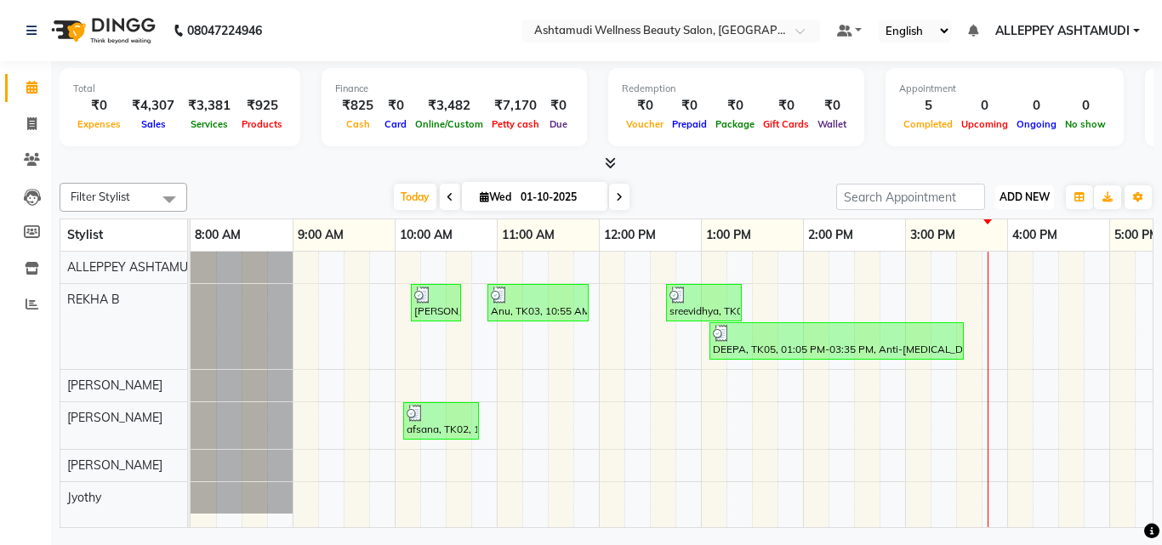
click at [566, 198] on span "ADD NEW" at bounding box center [1025, 197] width 50 height 13
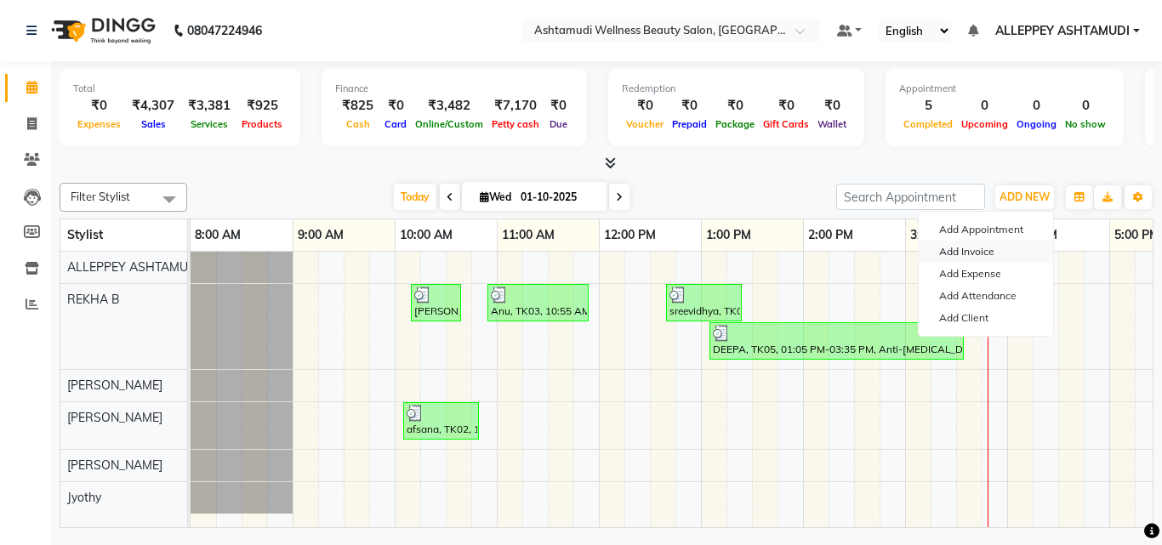
click at [566, 235] on link "Add Invoice" at bounding box center [986, 252] width 134 height 22
select select "service"
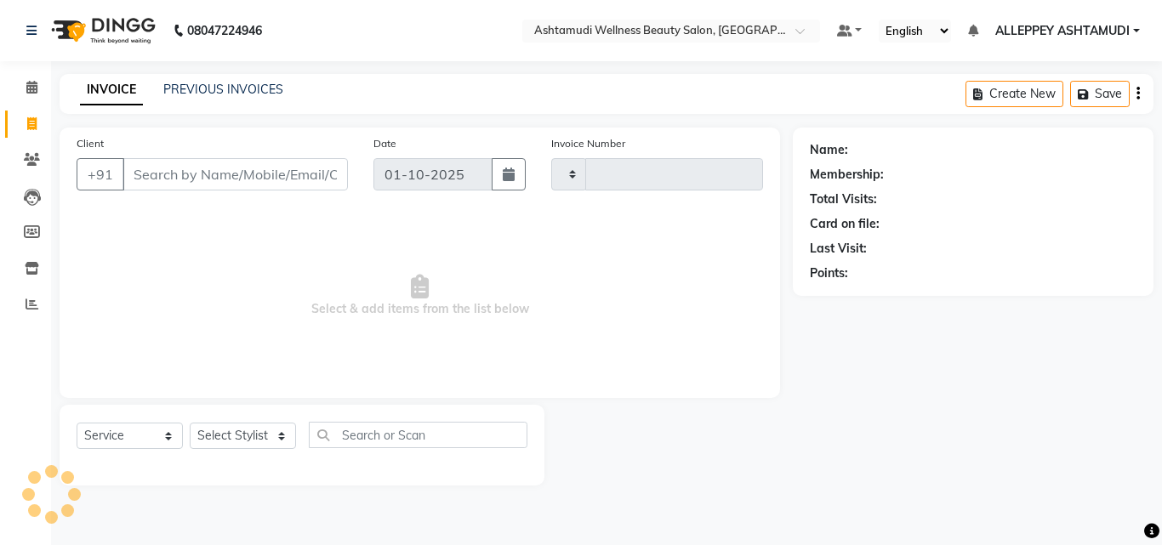
type input "1592"
select select "4626"
drag, startPoint x: 255, startPoint y: 441, endPoint x: 255, endPoint y: 424, distance: 17.0
click at [255, 235] on select "Select Stylist ALLEPPEY ASHTAMUDI Jyothy [PERSON_NAME] [PERSON_NAME]" at bounding box center [243, 436] width 106 height 26
select select "57585"
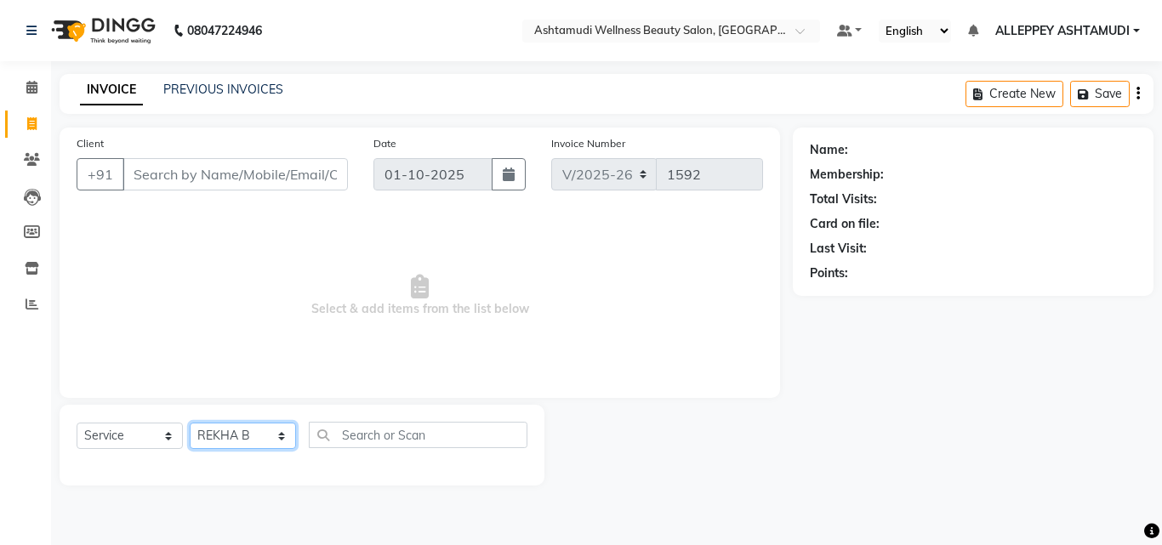
click at [190, 235] on select "Select Stylist ALLEPPEY ASHTAMUDI Jyothy [PERSON_NAME] [PERSON_NAME]" at bounding box center [243, 436] width 106 height 26
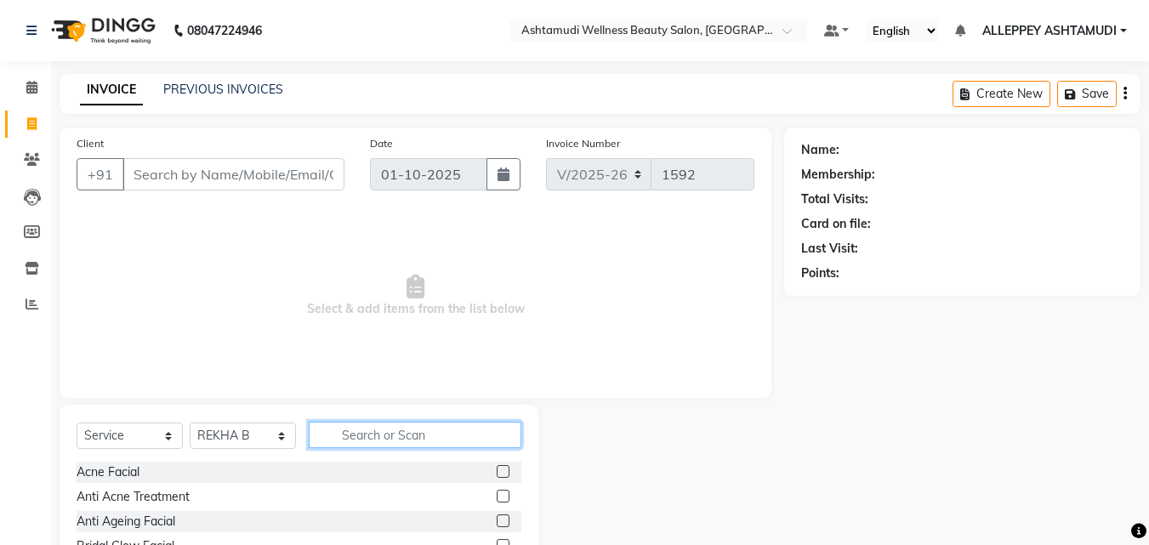
click at [367, 235] on input "text" at bounding box center [415, 435] width 213 height 26
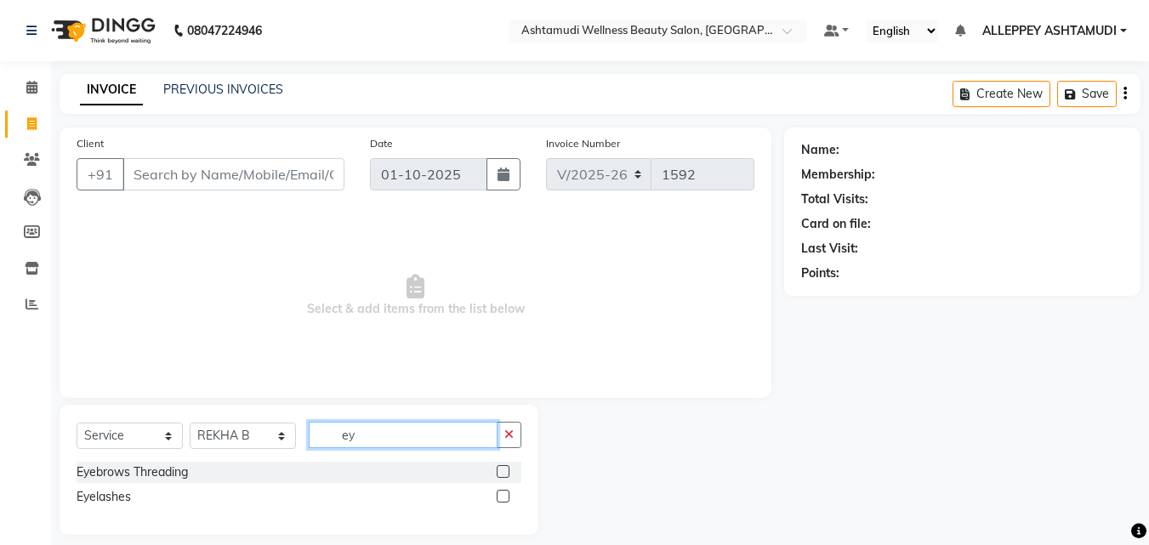
type input "ey"
click at [508, 235] on label at bounding box center [503, 471] width 13 height 13
click at [508, 235] on input "checkbox" at bounding box center [502, 472] width 11 height 11
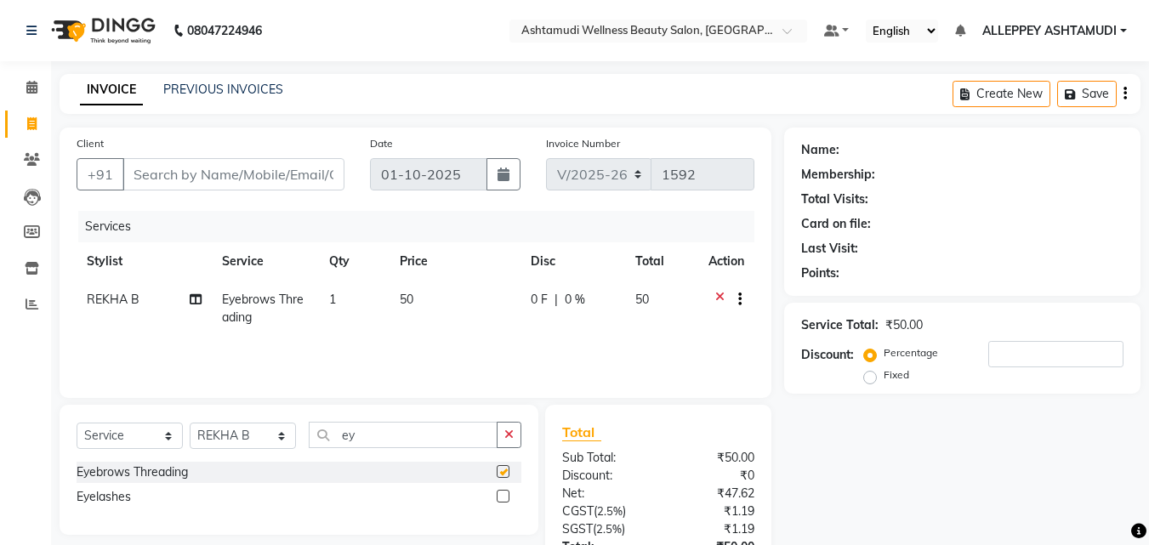
checkbox input "false"
click at [263, 174] on input "Client" at bounding box center [234, 174] width 222 height 32
type input "6"
type input "0"
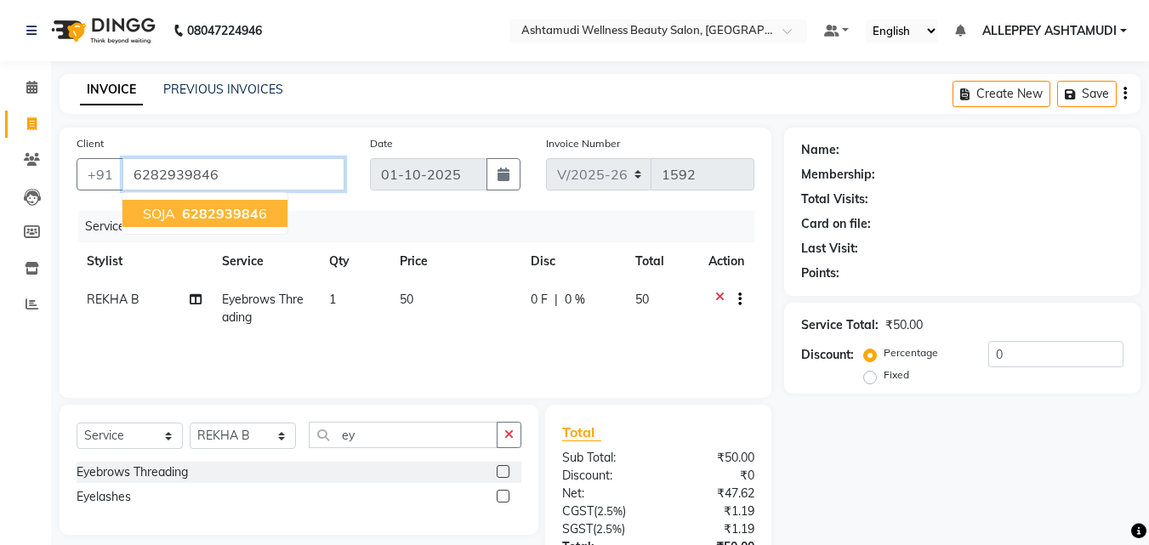
type input "6282939846"
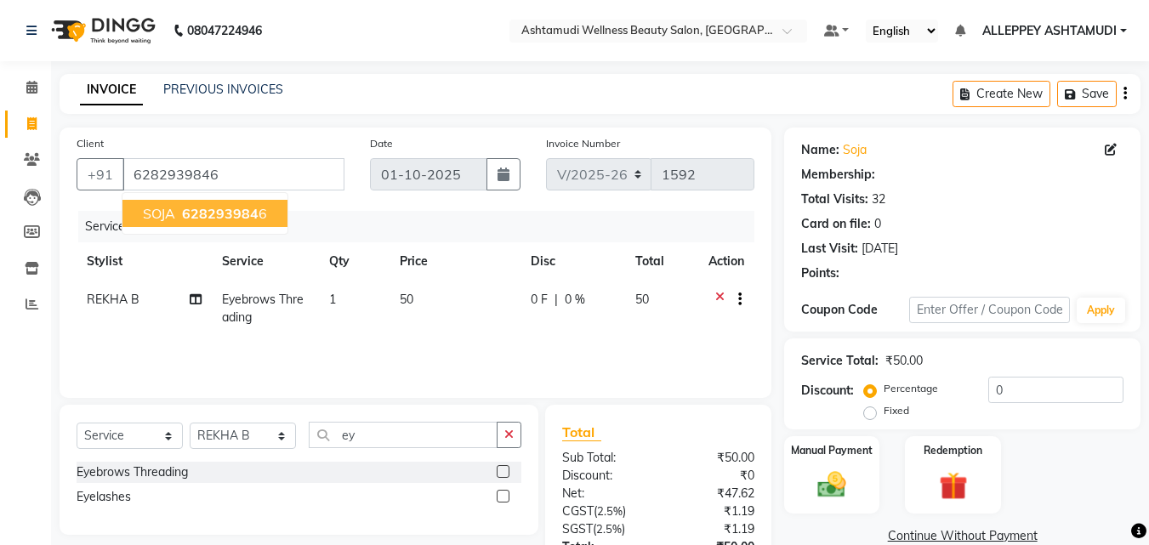
select select "1: Object"
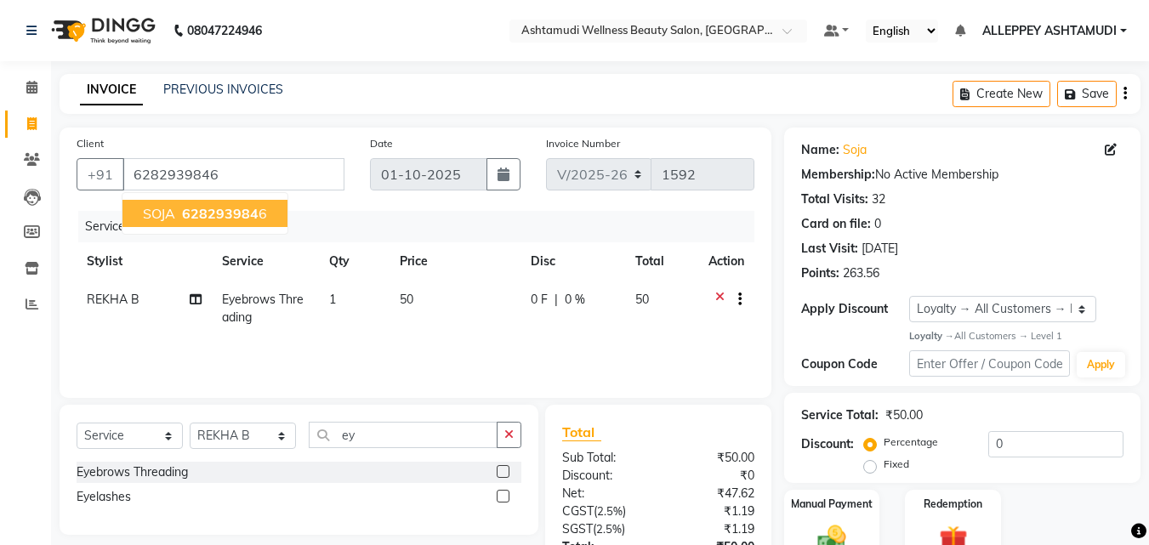
click at [218, 221] on span "628293984" at bounding box center [220, 213] width 77 height 17
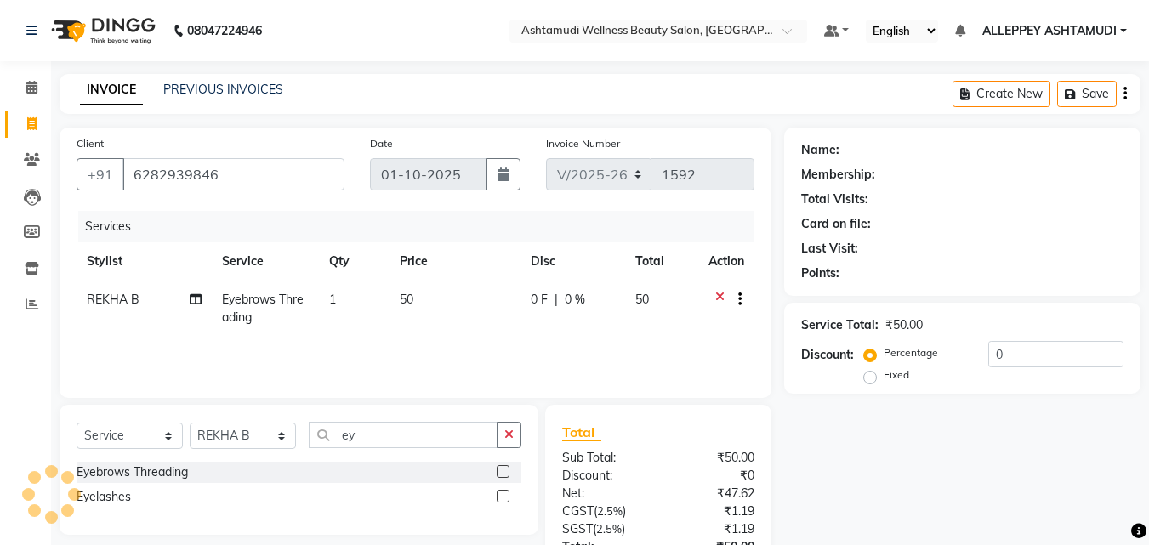
select select "1: Object"
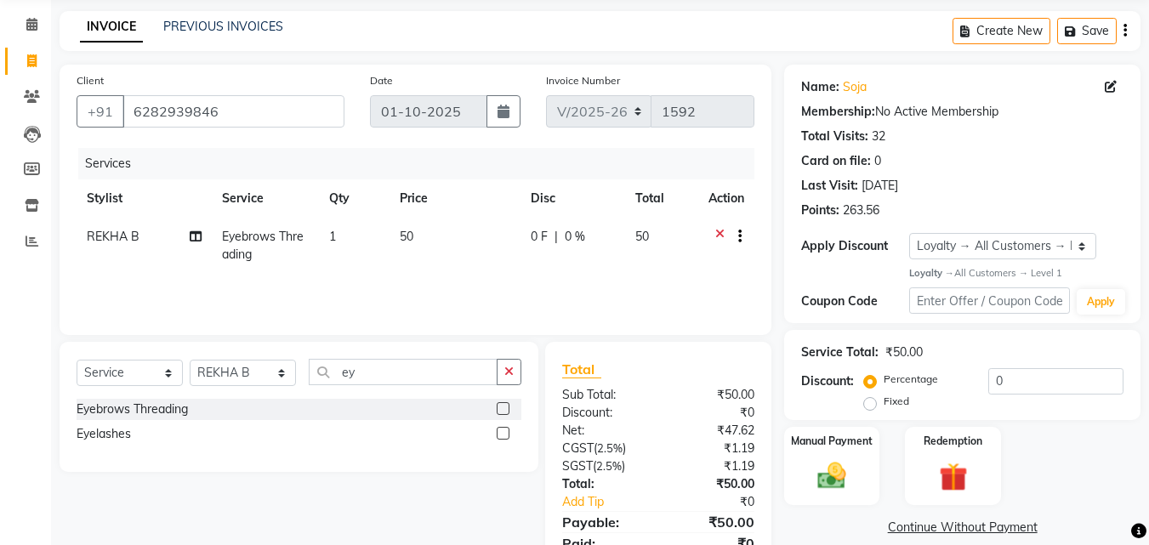
scroll to position [135, 0]
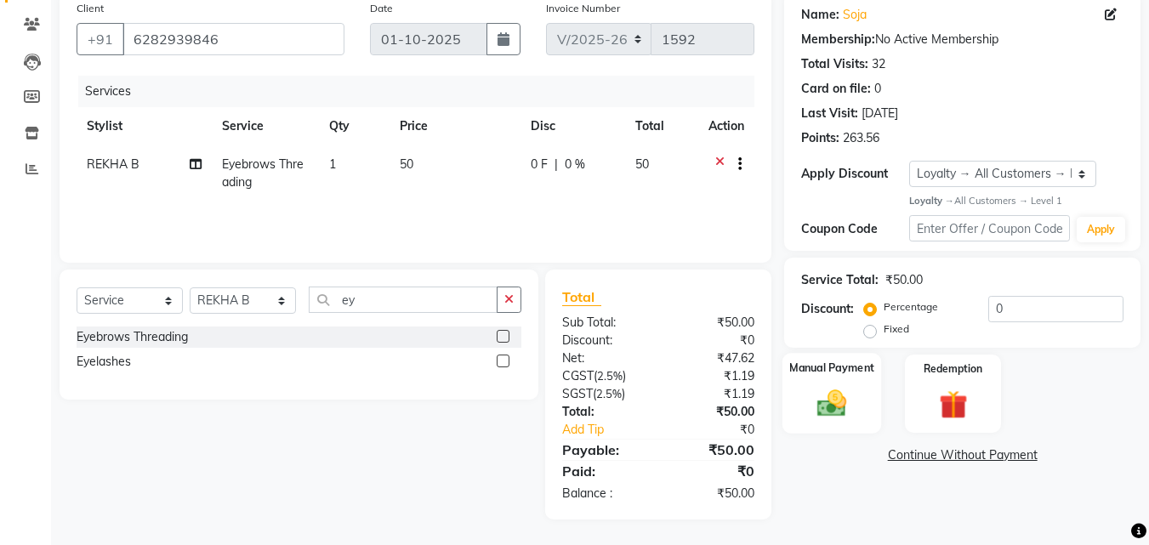
click at [566, 235] on div "Manual Payment" at bounding box center [833, 393] width 100 height 81
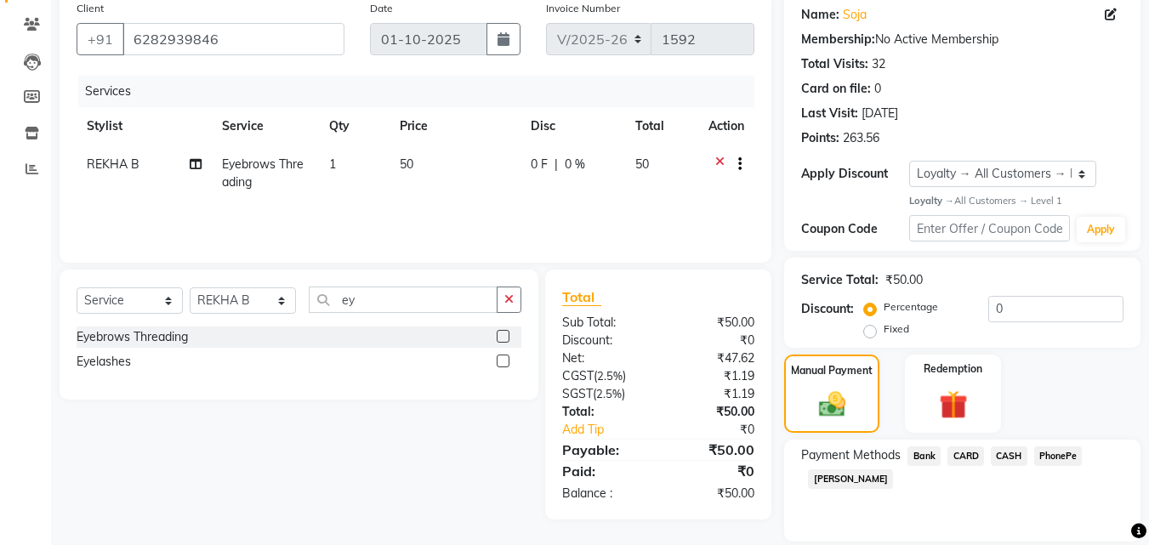
click at [566, 235] on span "PhonePe" at bounding box center [1058, 457] width 48 height 20
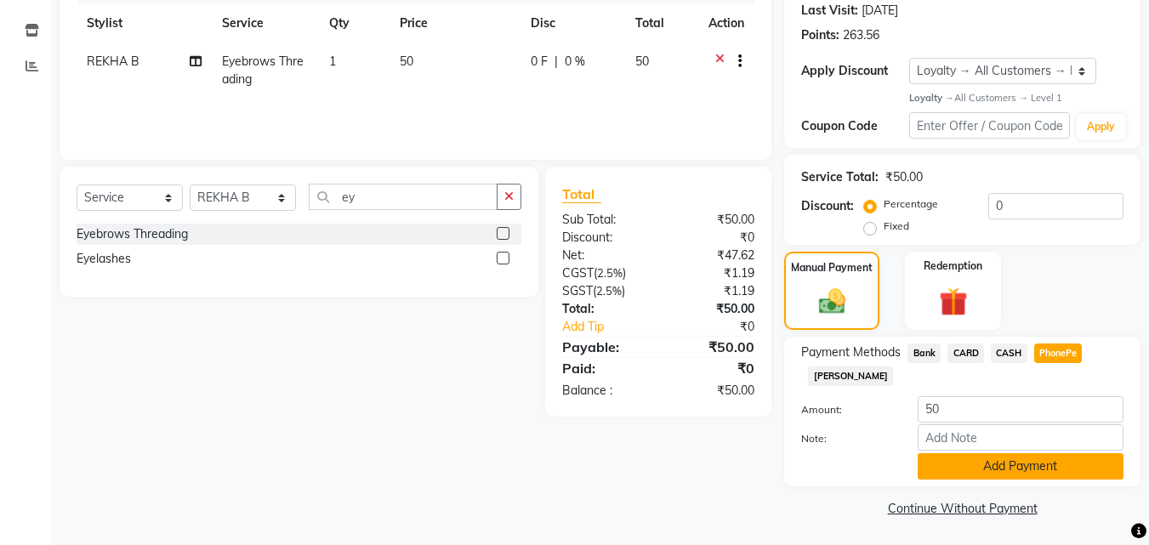
scroll to position [240, 0]
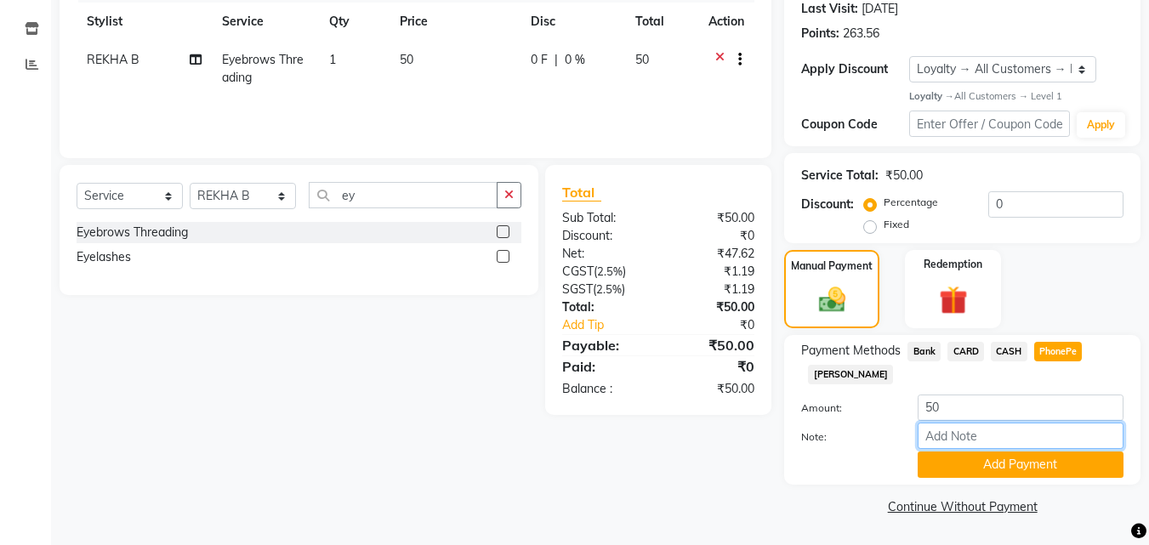
click at [566, 235] on input "Note:" at bounding box center [1021, 436] width 206 height 26
type input "[PERSON_NAME]"
click at [566, 235] on button "Add Payment" at bounding box center [1021, 465] width 206 height 26
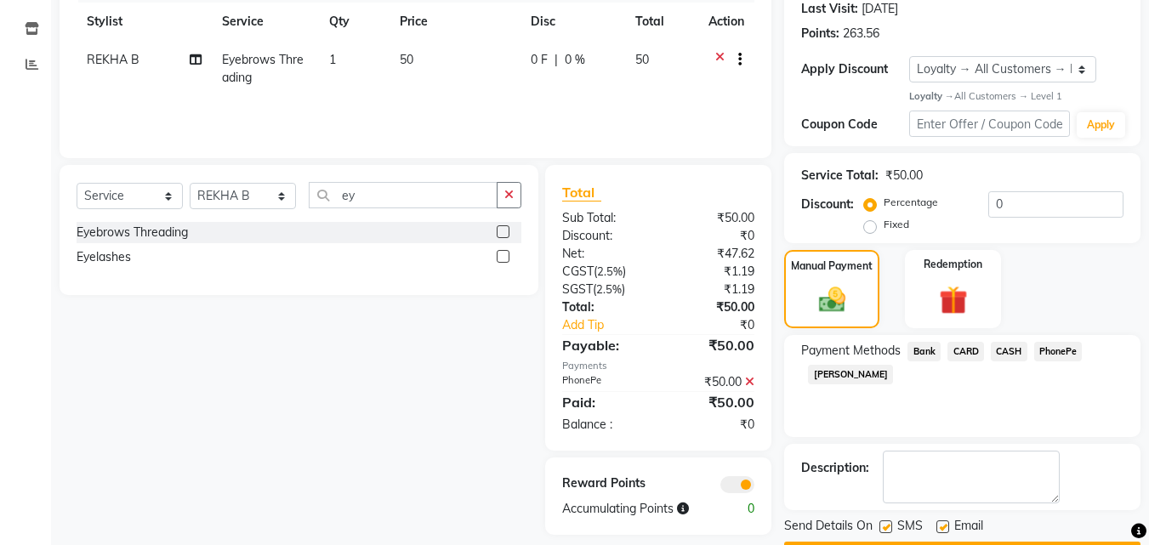
scroll to position [288, 0]
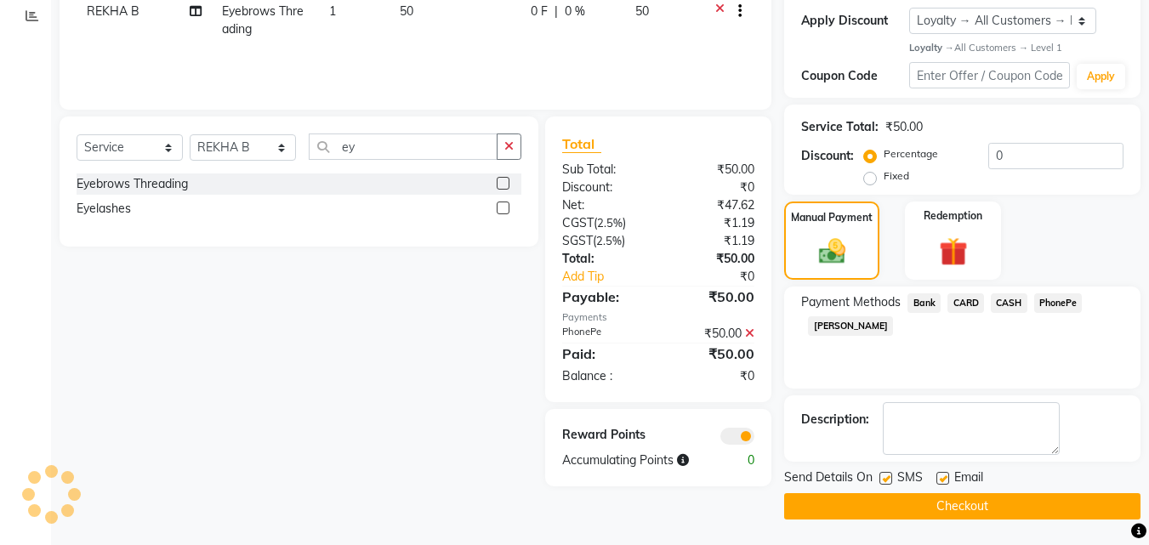
click at [566, 235] on button "Checkout" at bounding box center [962, 506] width 356 height 26
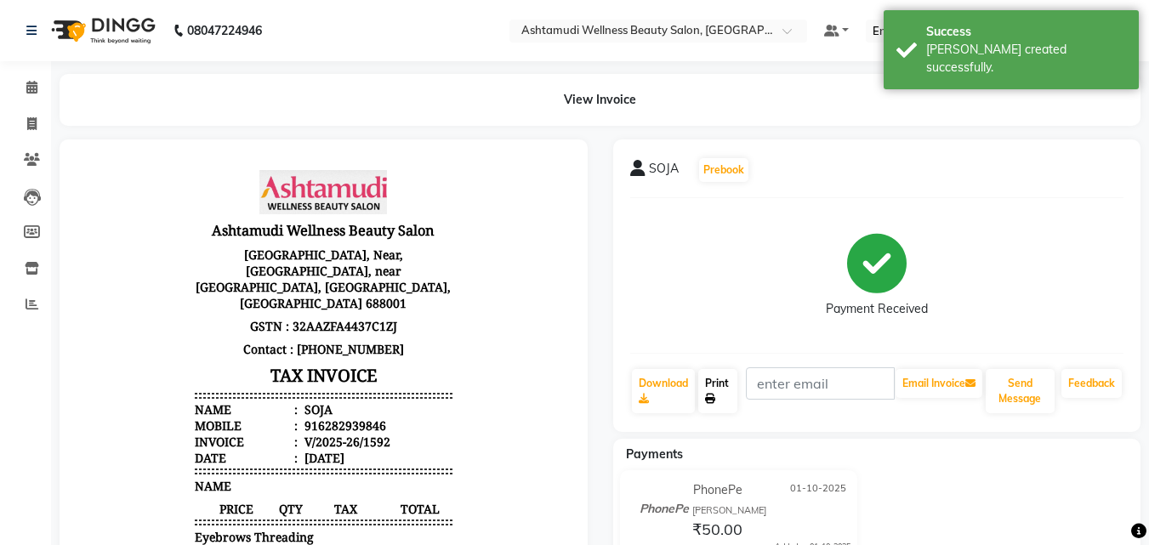
click at [566, 235] on link "Print" at bounding box center [717, 391] width 39 height 44
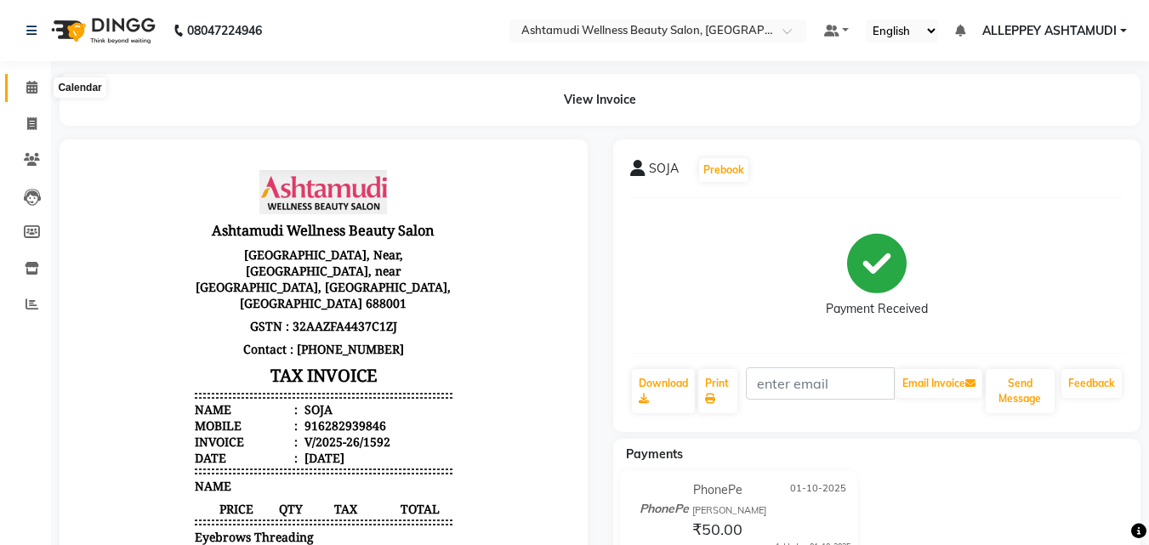
click at [25, 88] on span at bounding box center [32, 88] width 30 height 20
